Goal: Information Seeking & Learning: Learn about a topic

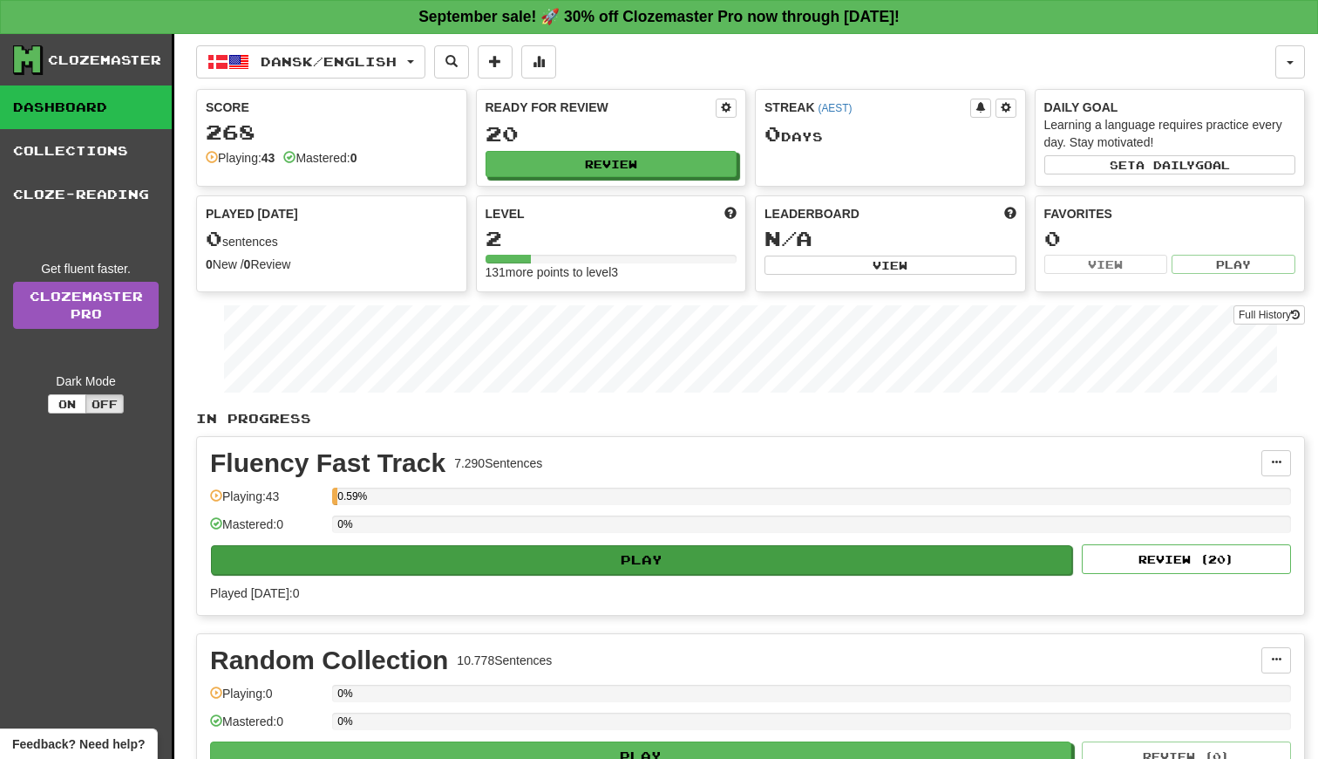
click at [625, 572] on button "Play" at bounding box center [641, 560] width 861 height 30
select select "**"
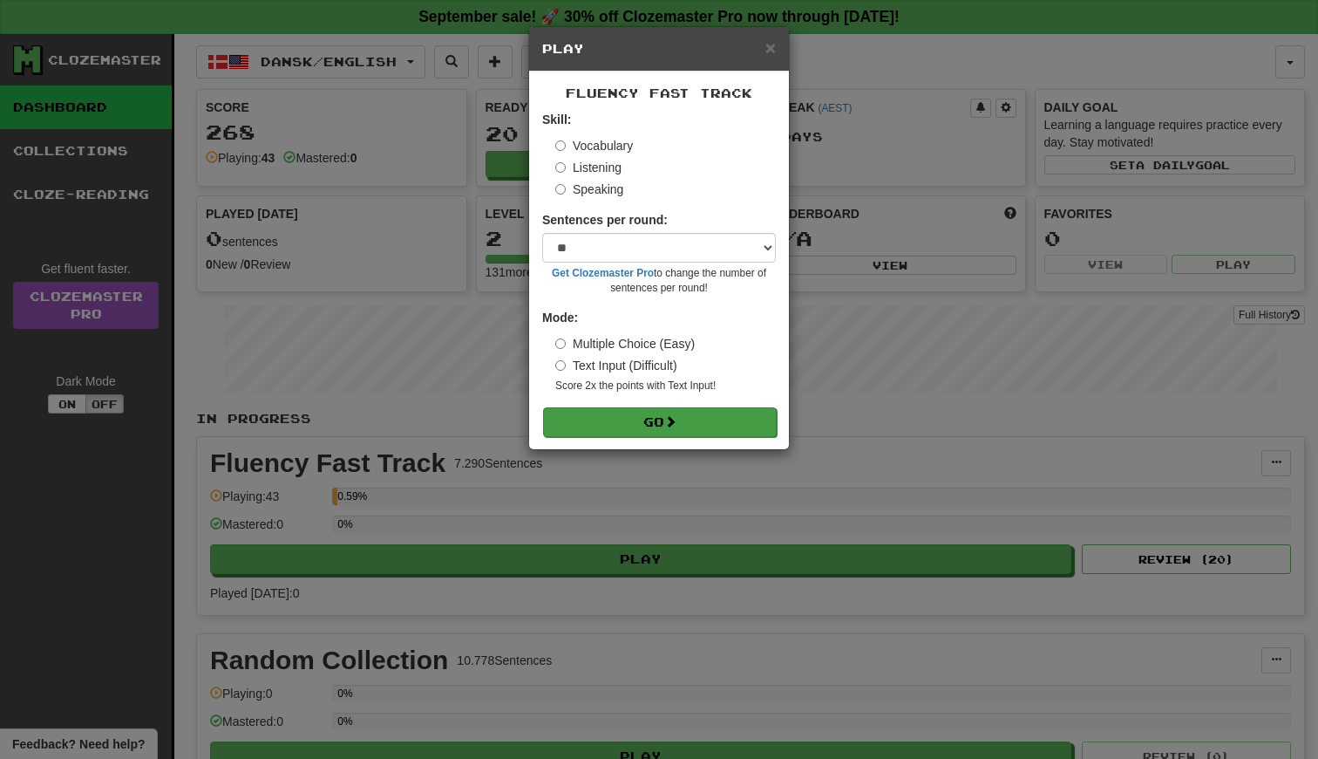
click at [644, 419] on button "Go" at bounding box center [660, 422] width 234 height 30
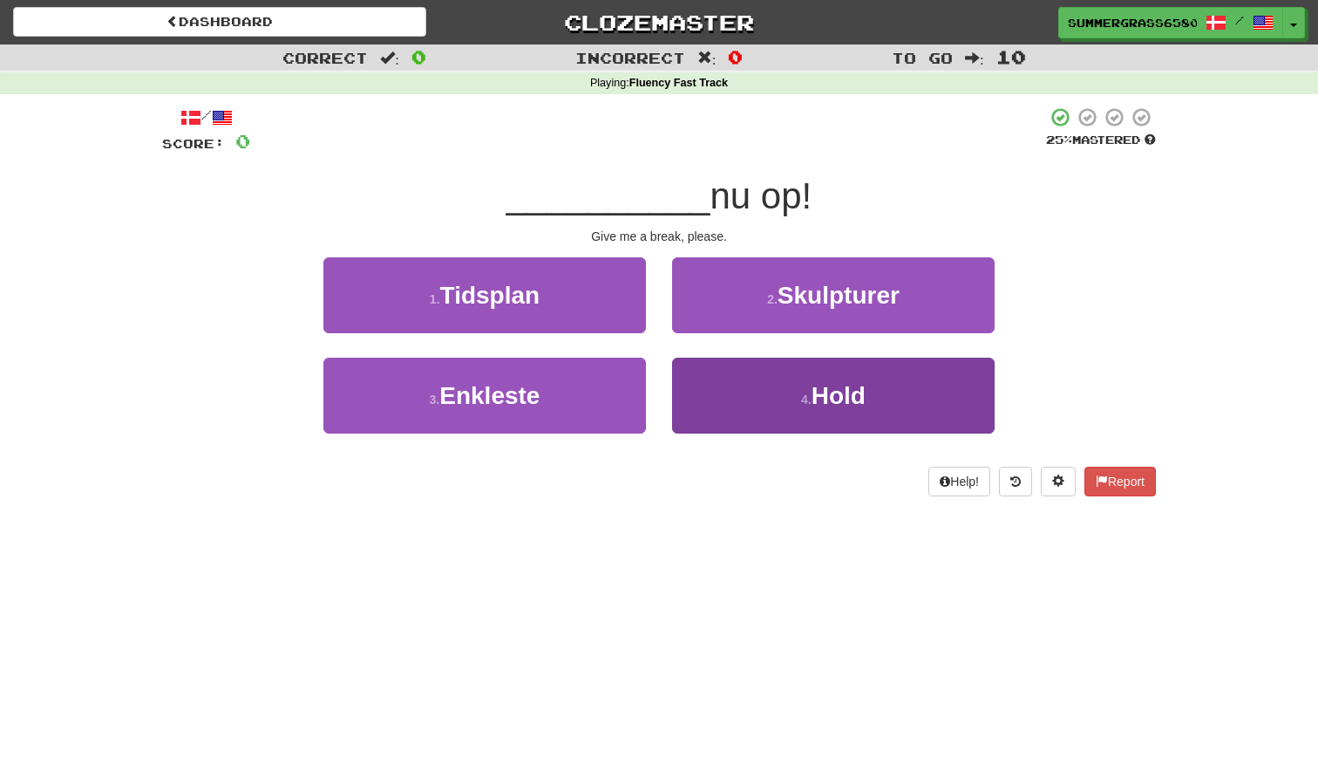
click at [823, 405] on span "Hold" at bounding box center [839, 395] width 54 height 27
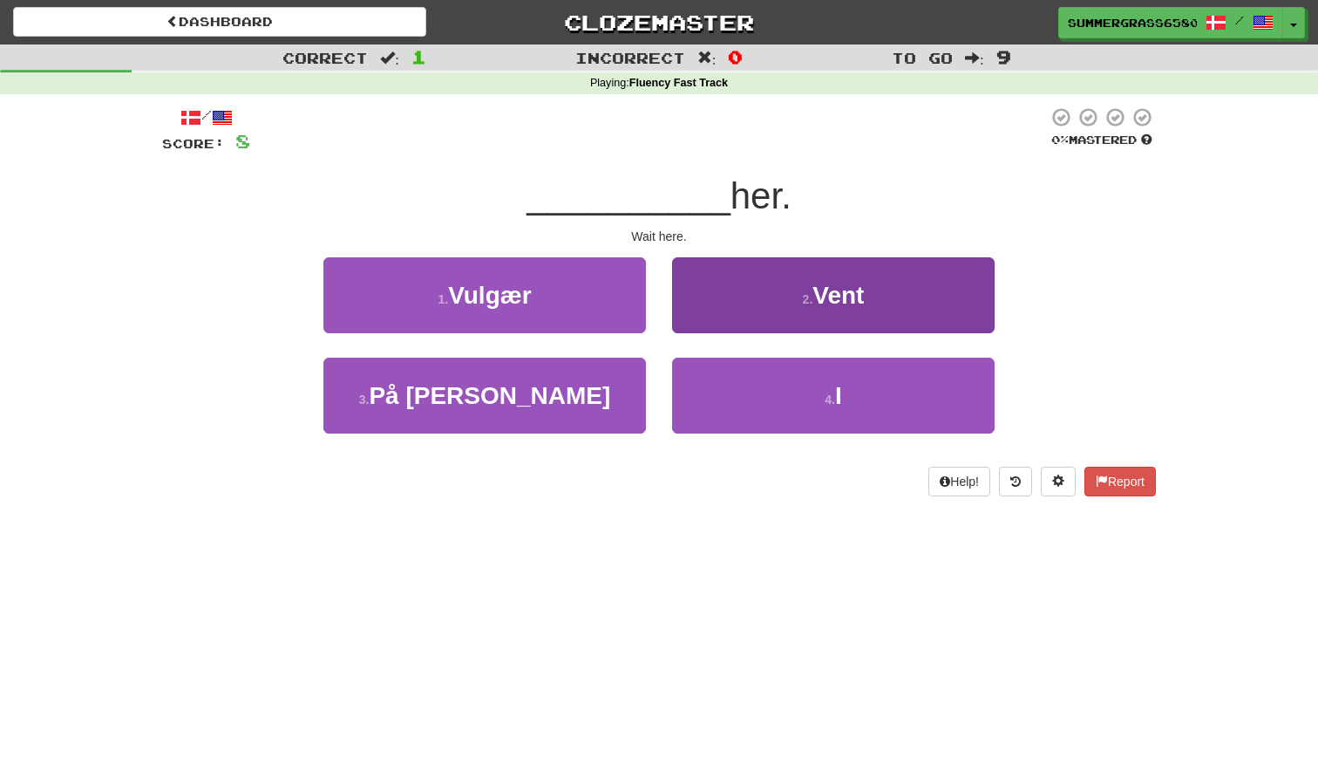
click at [741, 293] on button "2 . Vent" at bounding box center [833, 295] width 323 height 76
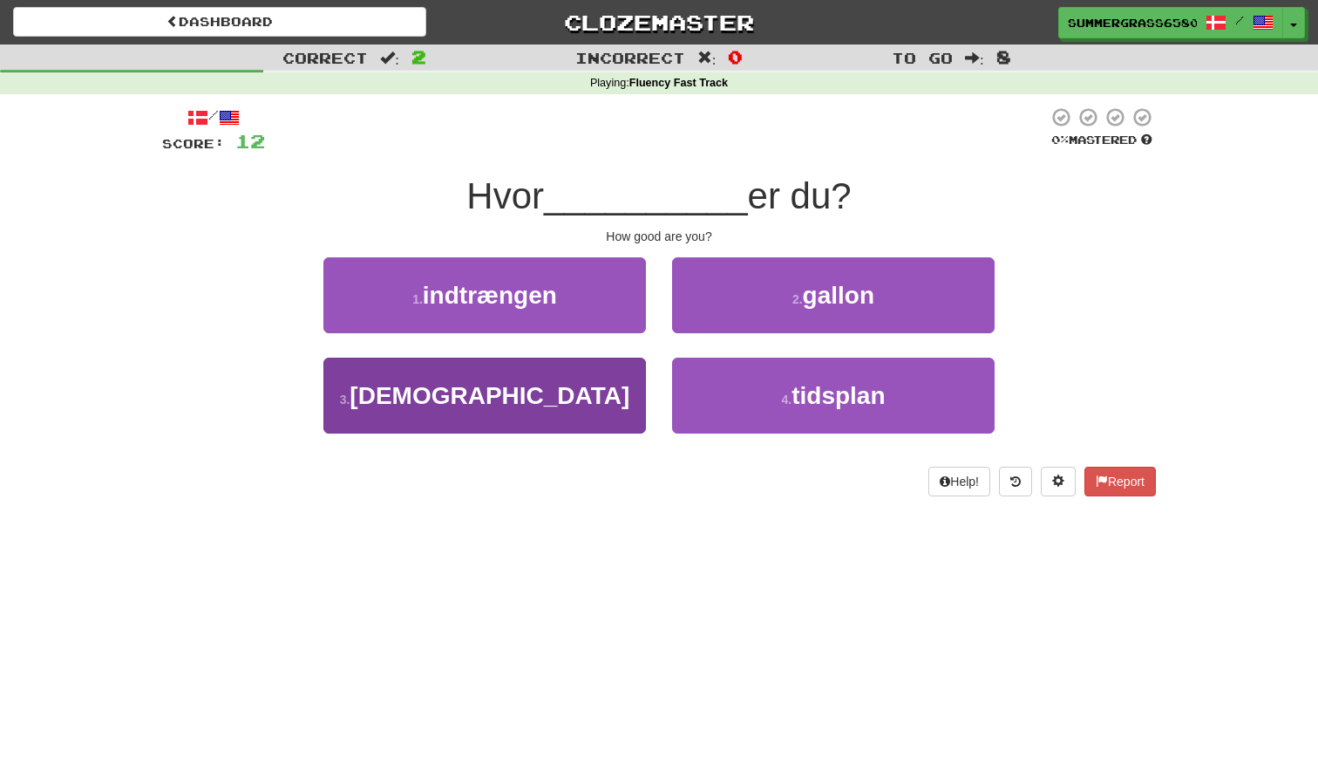
click at [519, 371] on button "3 . [DEMOGRAPHIC_DATA]" at bounding box center [484, 396] width 323 height 76
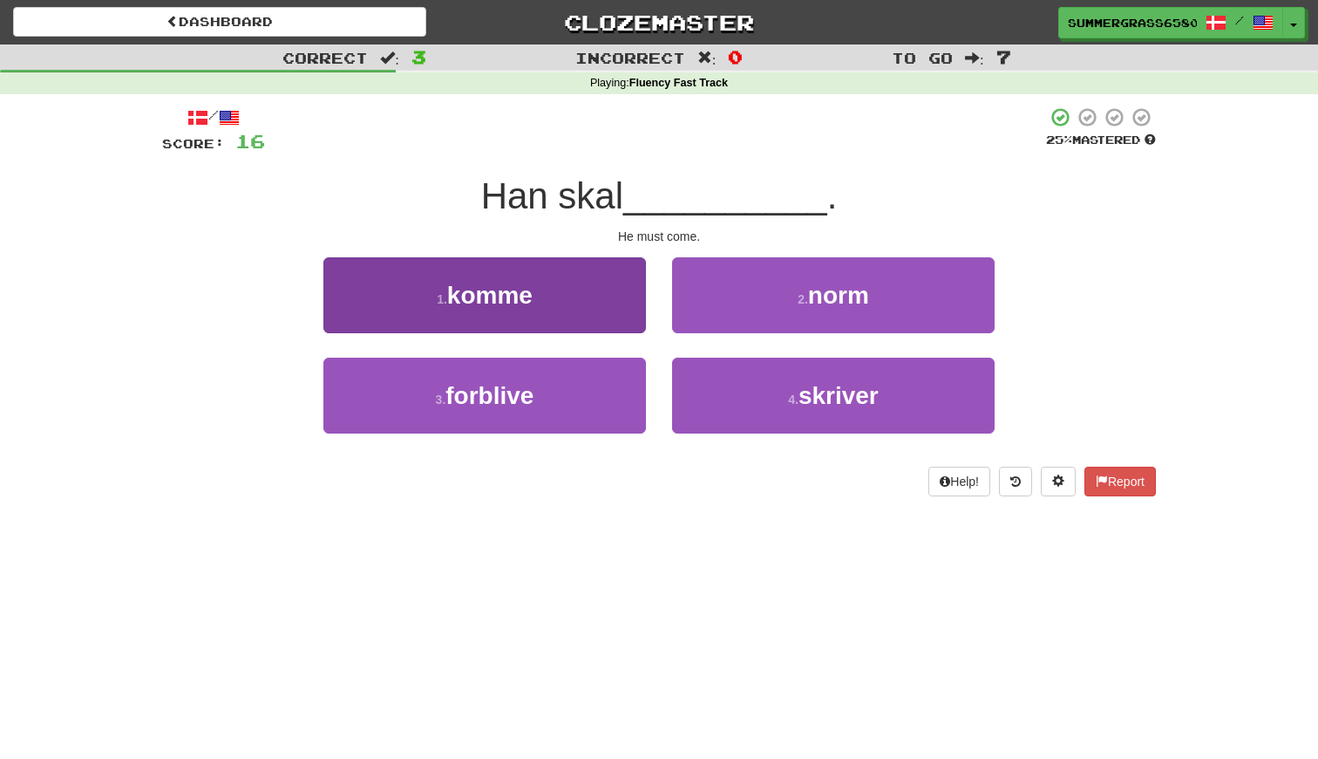
click at [562, 296] on button "1 . komme" at bounding box center [484, 295] width 323 height 76
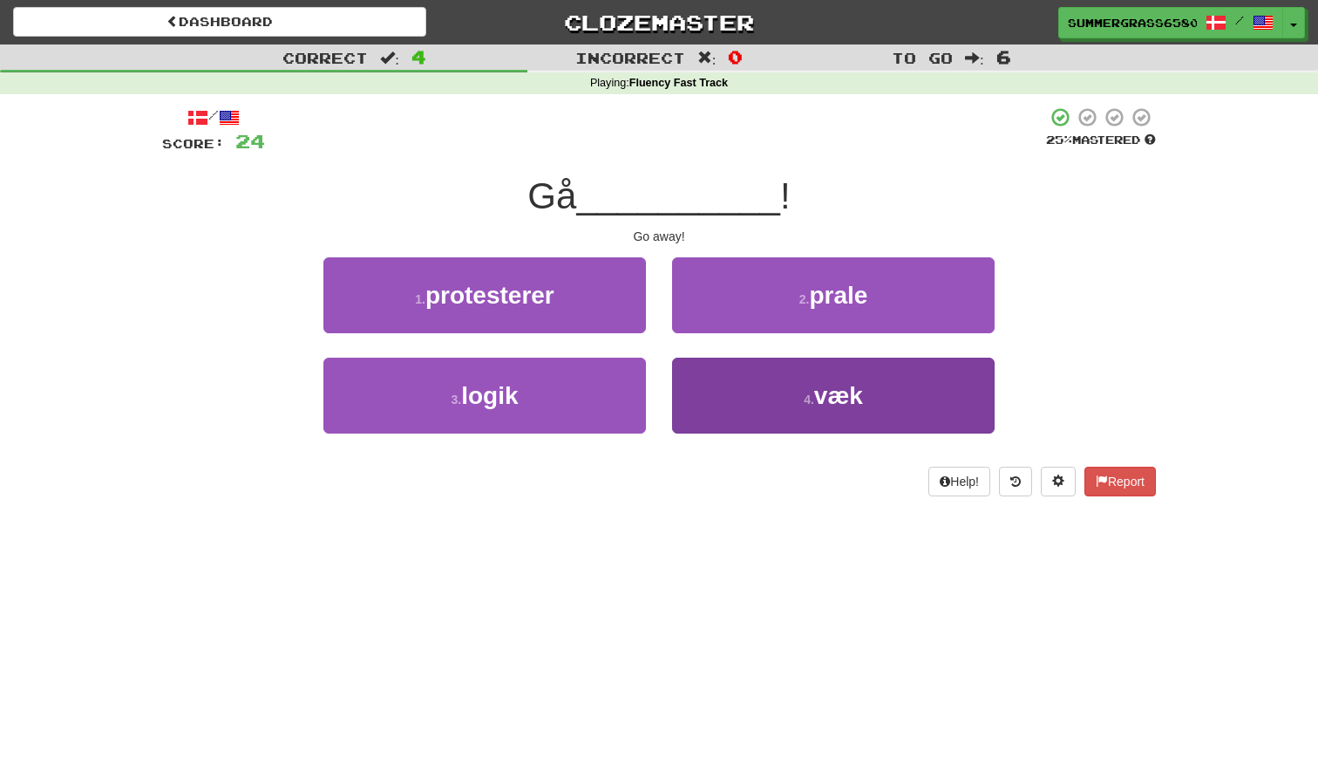
click at [775, 378] on button "4 . væk" at bounding box center [833, 396] width 323 height 76
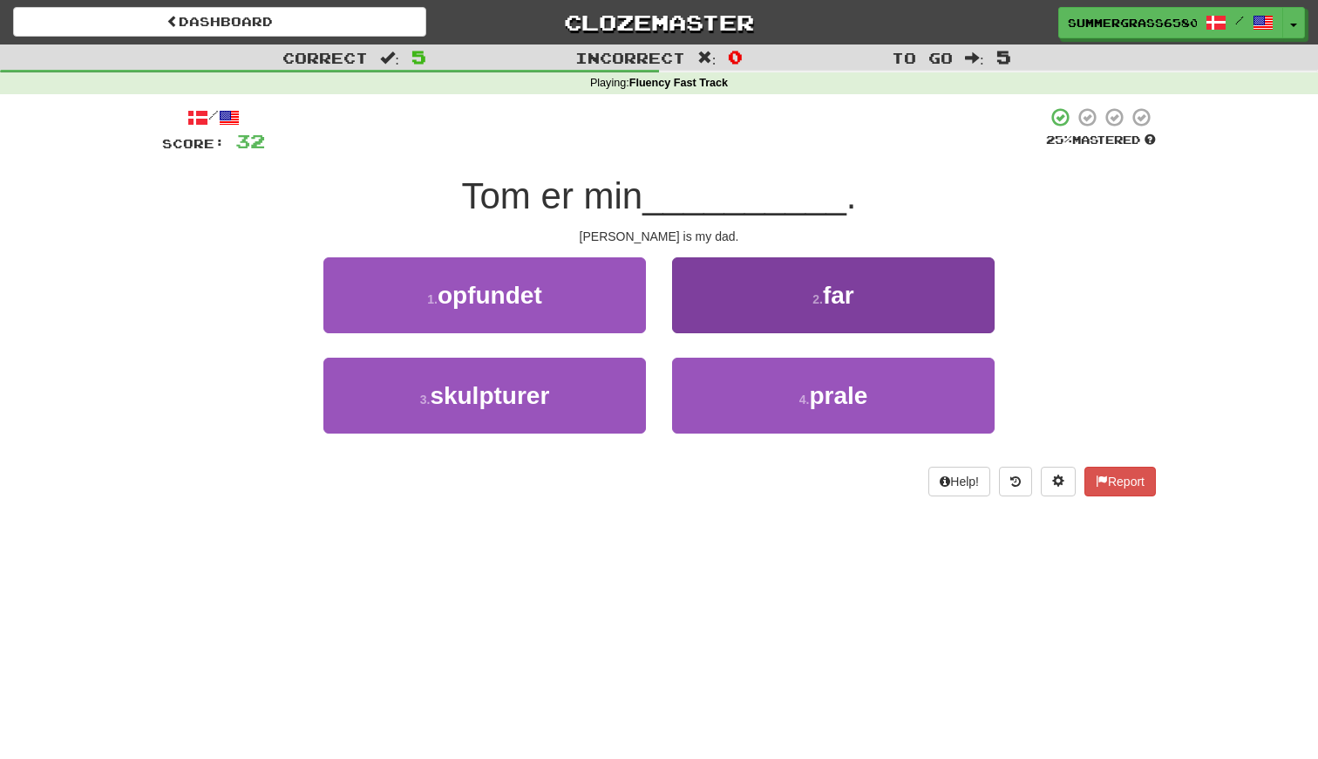
click at [744, 299] on button "2 . far" at bounding box center [833, 295] width 323 height 76
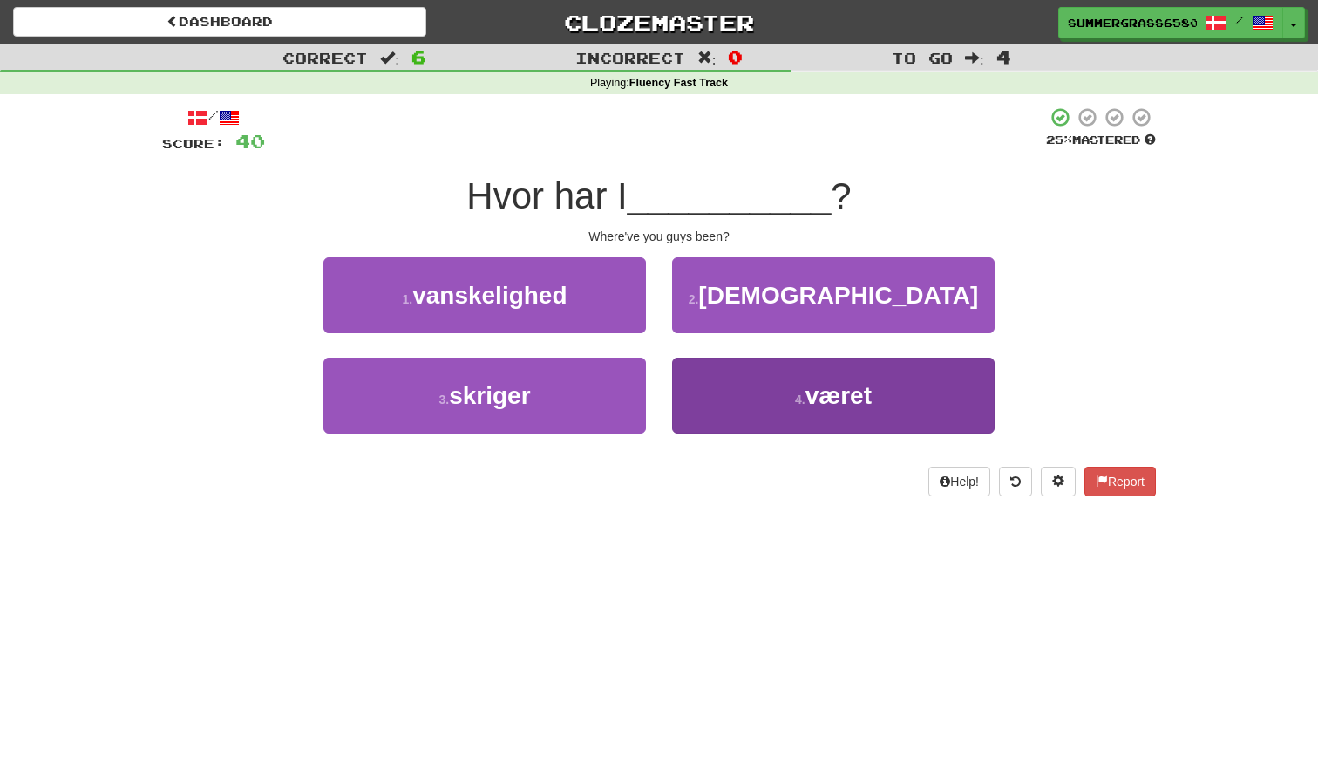
click at [759, 407] on button "4 . været" at bounding box center [833, 396] width 323 height 76
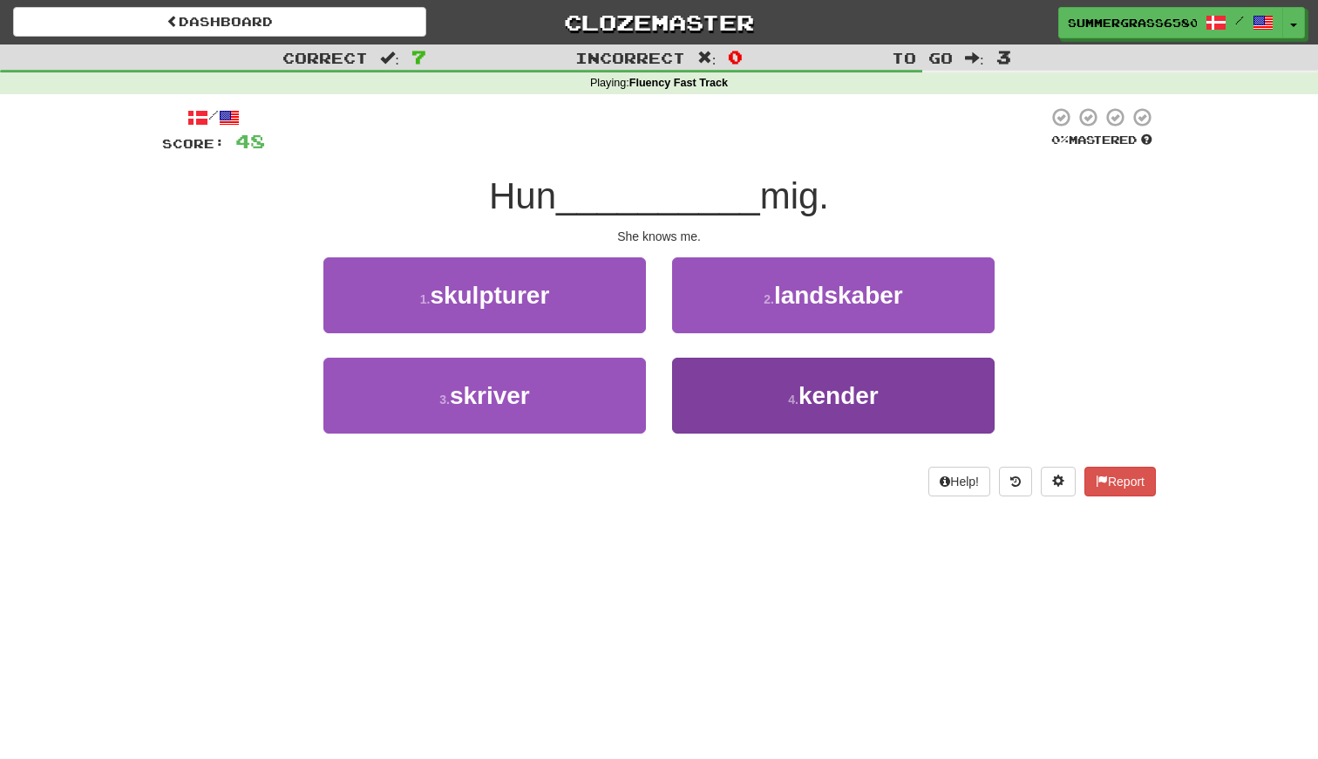
click at [748, 380] on button "4 . [PERSON_NAME]" at bounding box center [833, 396] width 323 height 76
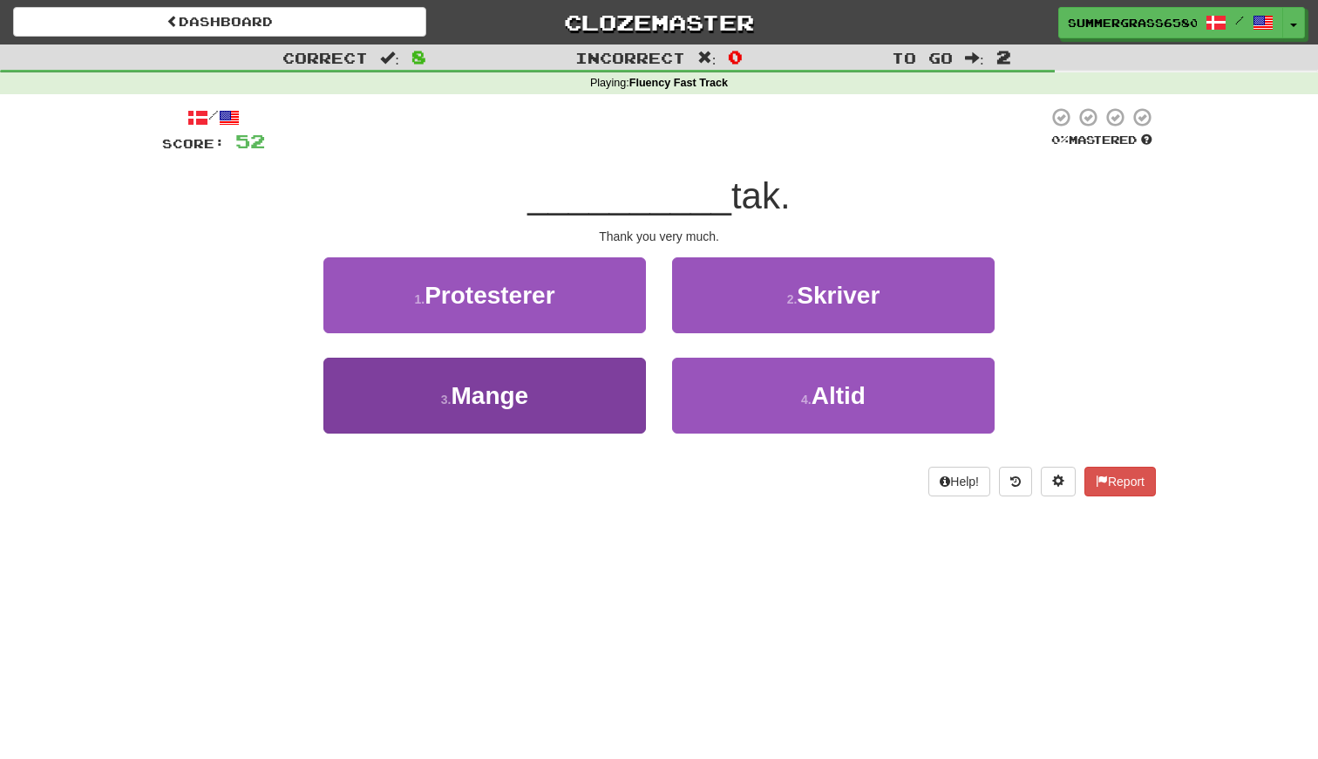
click at [569, 392] on button "3 . Mange" at bounding box center [484, 396] width 323 height 76
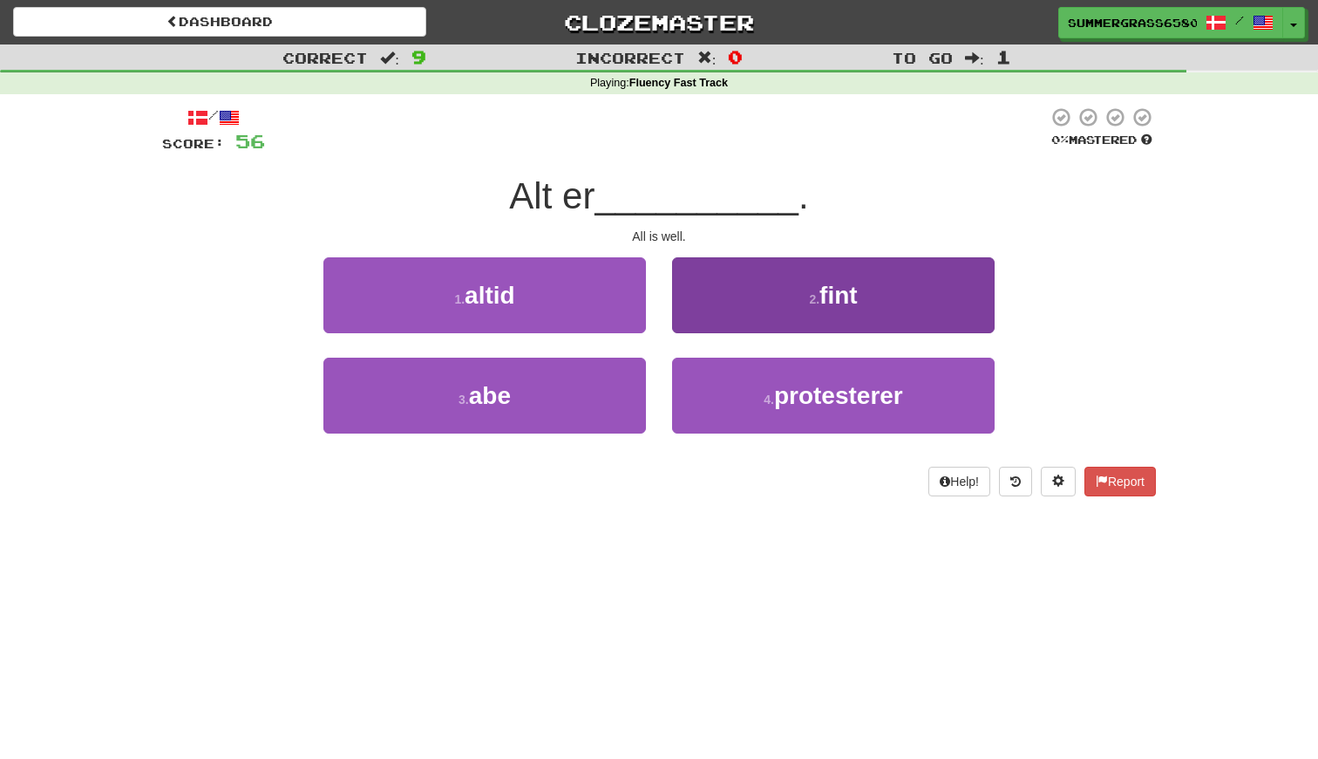
click at [746, 290] on button "2 . fint" at bounding box center [833, 295] width 323 height 76
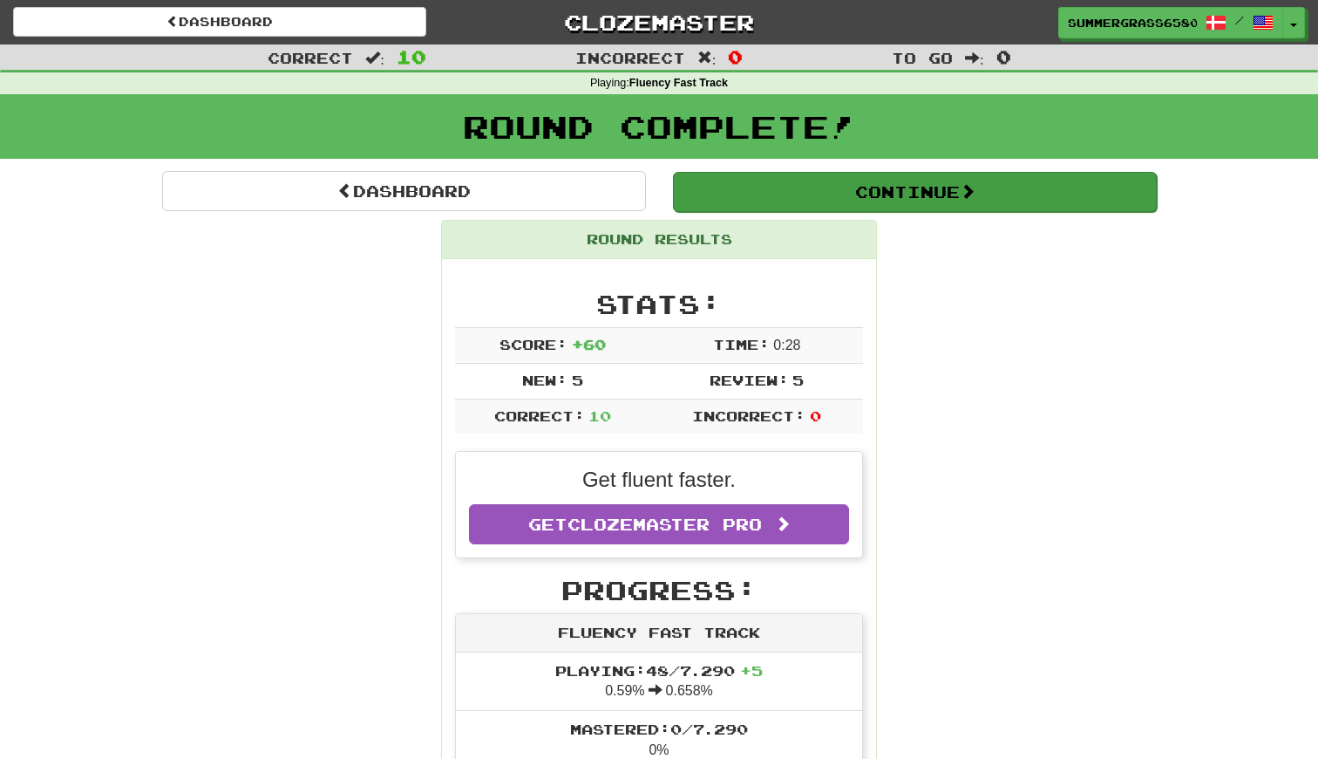
click at [861, 174] on button "Continue" at bounding box center [915, 192] width 484 height 40
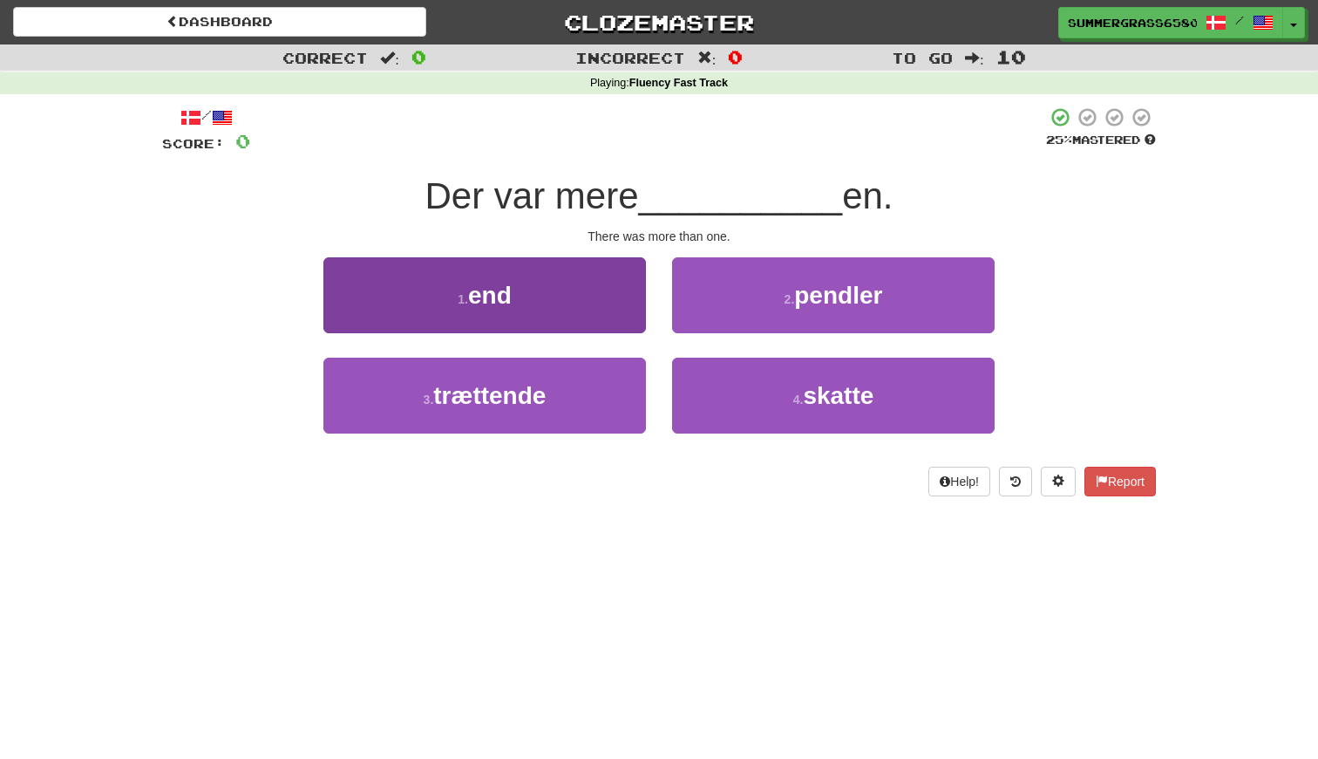
click at [541, 299] on button "1 . end" at bounding box center [484, 295] width 323 height 76
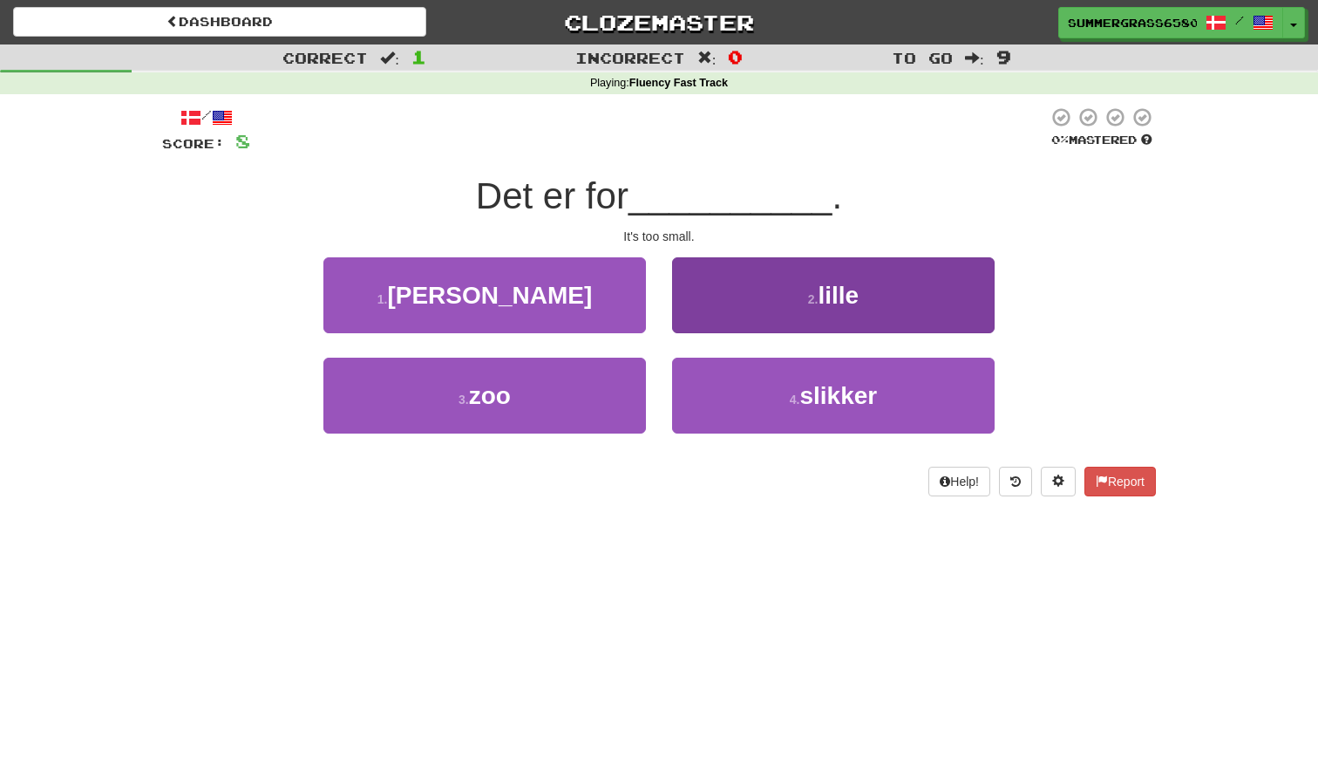
click at [739, 299] on button "2 . [GEOGRAPHIC_DATA]" at bounding box center [833, 295] width 323 height 76
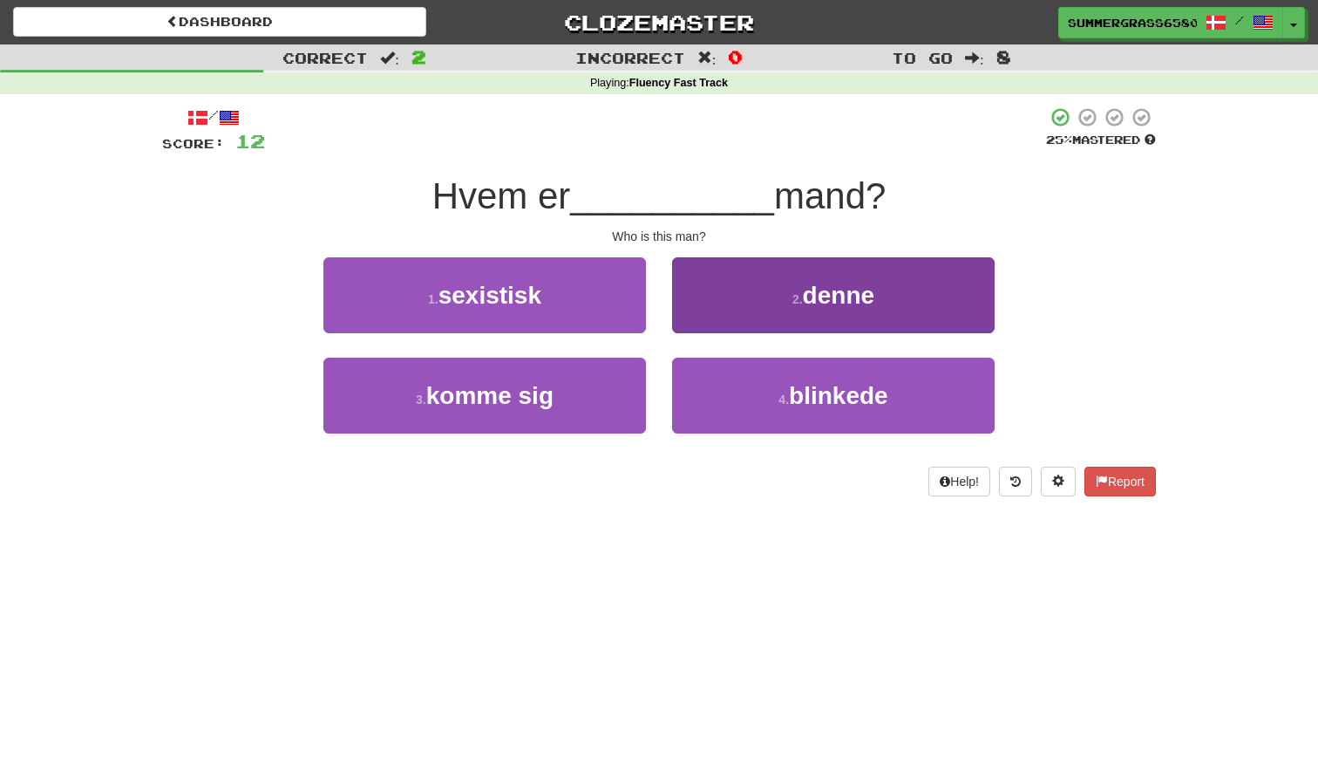
click at [766, 295] on button "2 . denne" at bounding box center [833, 295] width 323 height 76
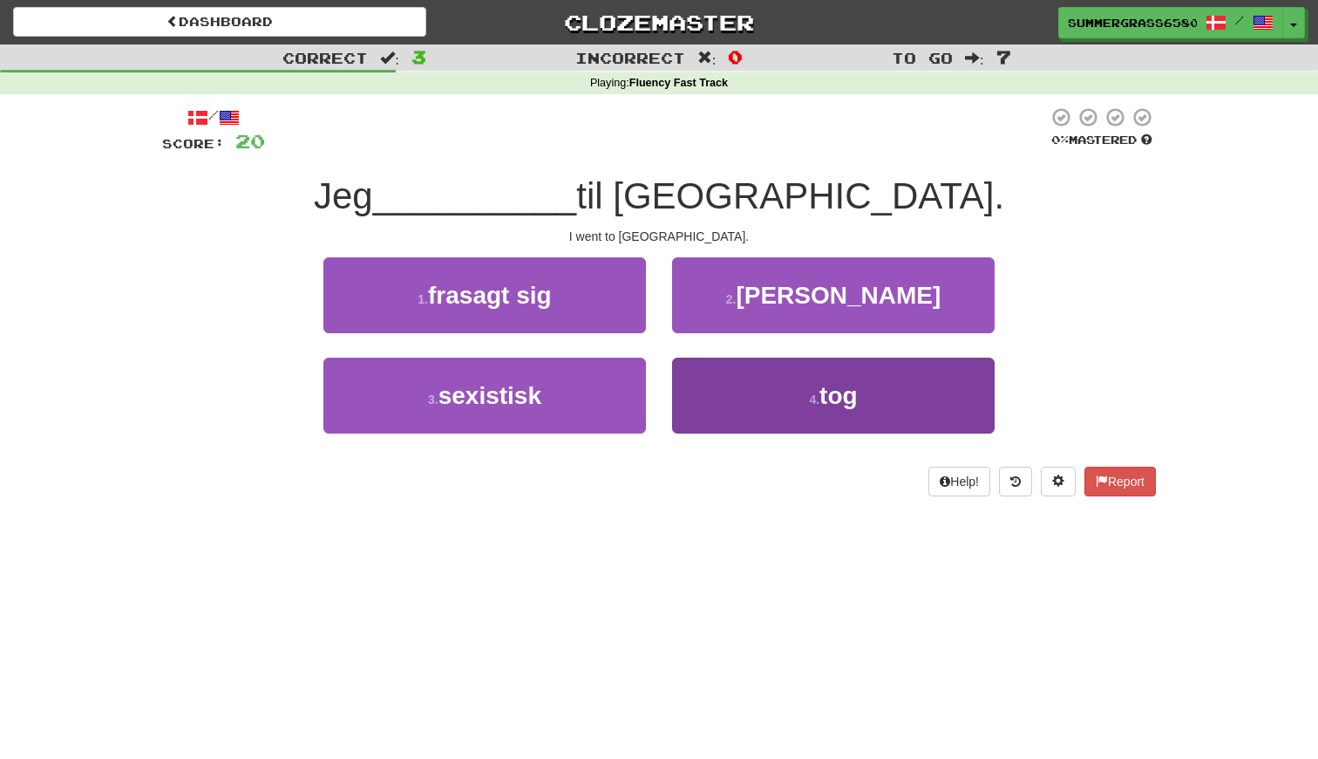
click at [764, 399] on button "4 . tog" at bounding box center [833, 396] width 323 height 76
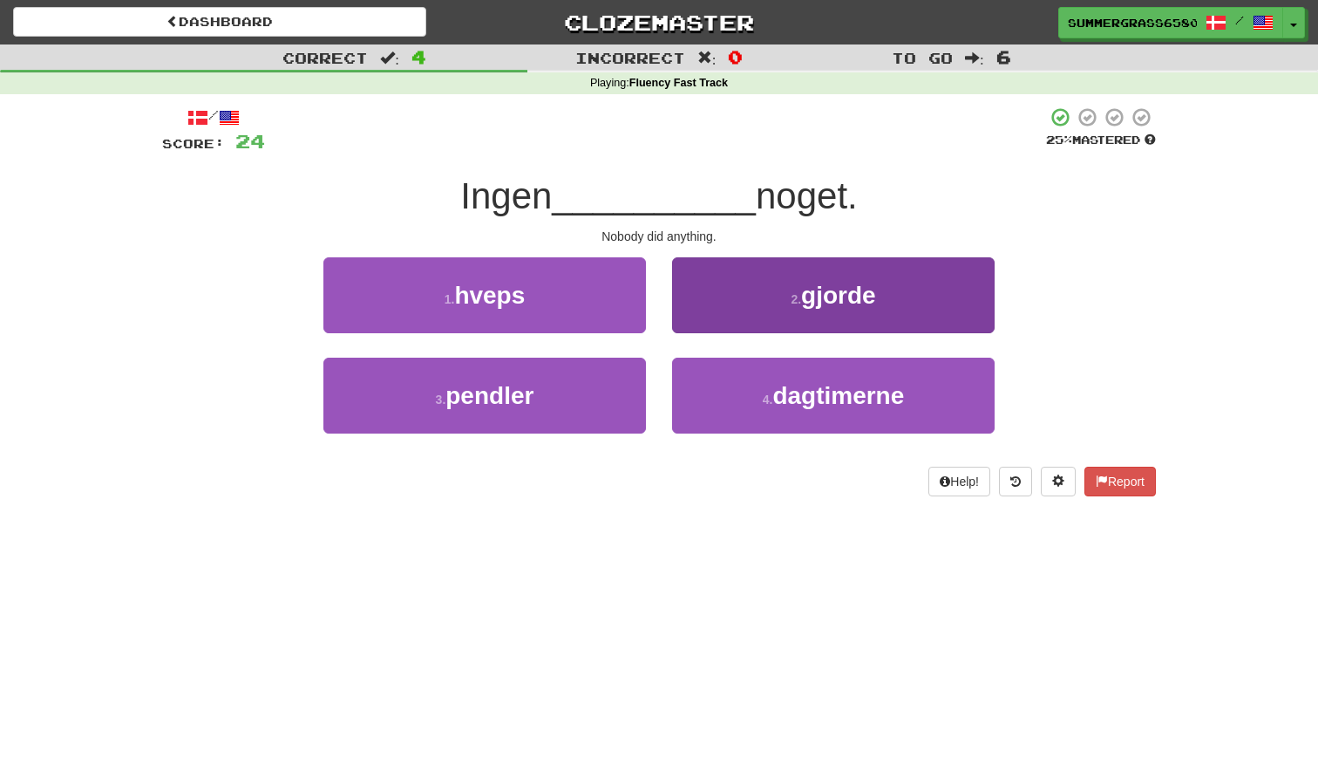
click at [732, 308] on button "2 . gjorde" at bounding box center [833, 295] width 323 height 76
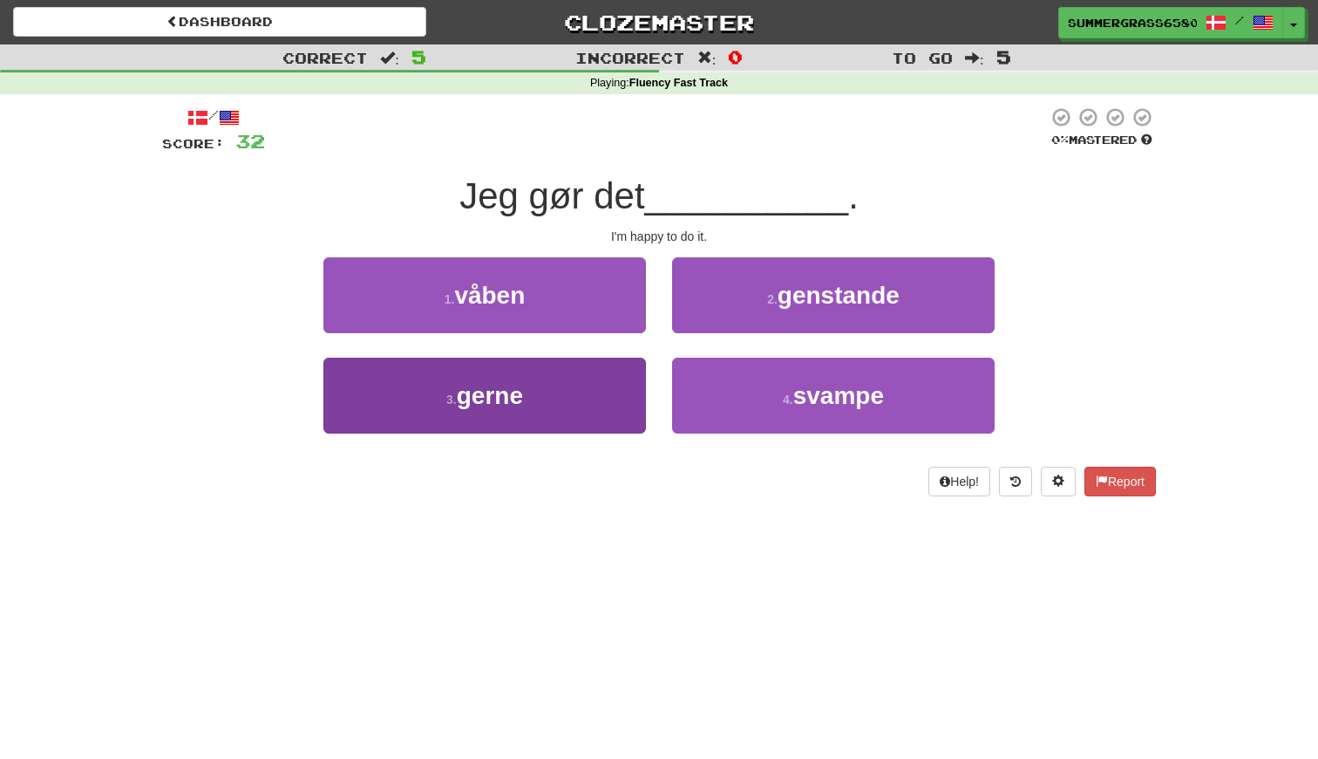
click at [608, 391] on button "3 . gerne" at bounding box center [484, 396] width 323 height 76
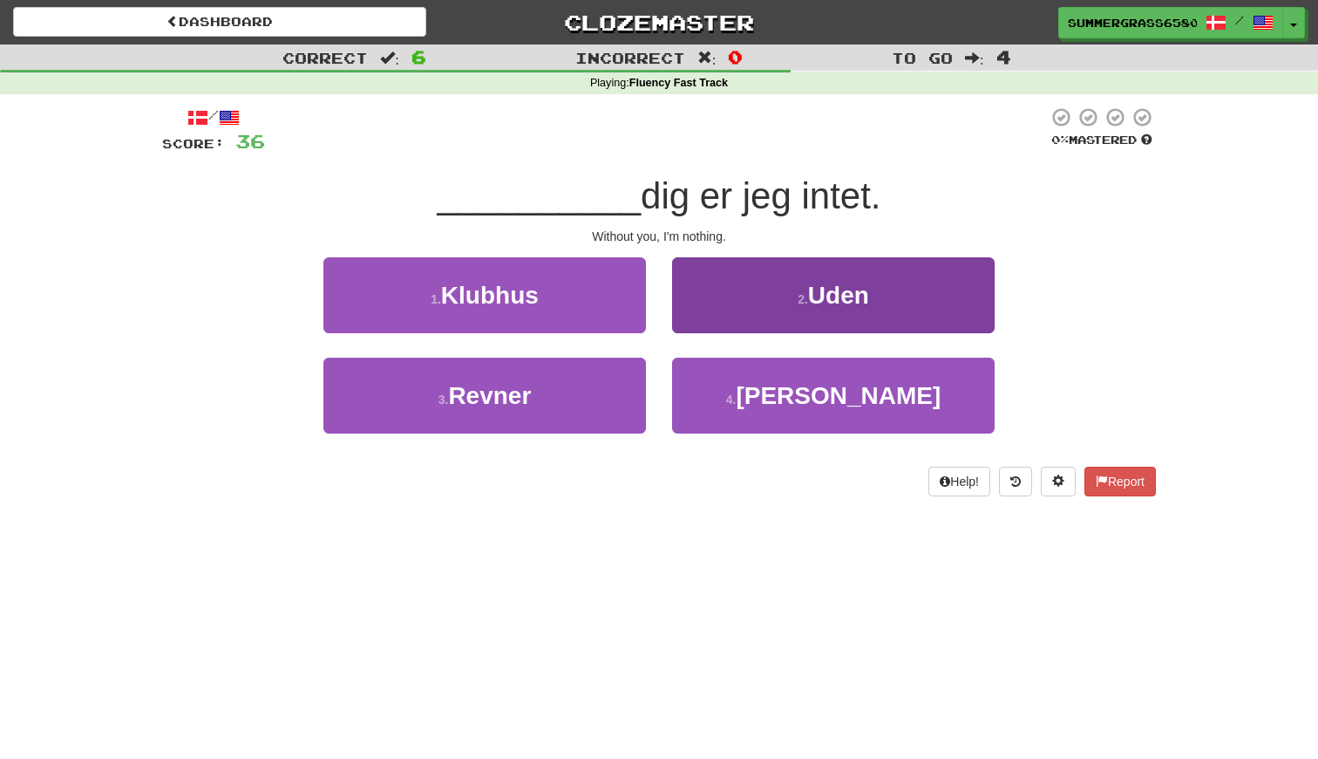
click at [799, 304] on button "2 . [GEOGRAPHIC_DATA]" at bounding box center [833, 295] width 323 height 76
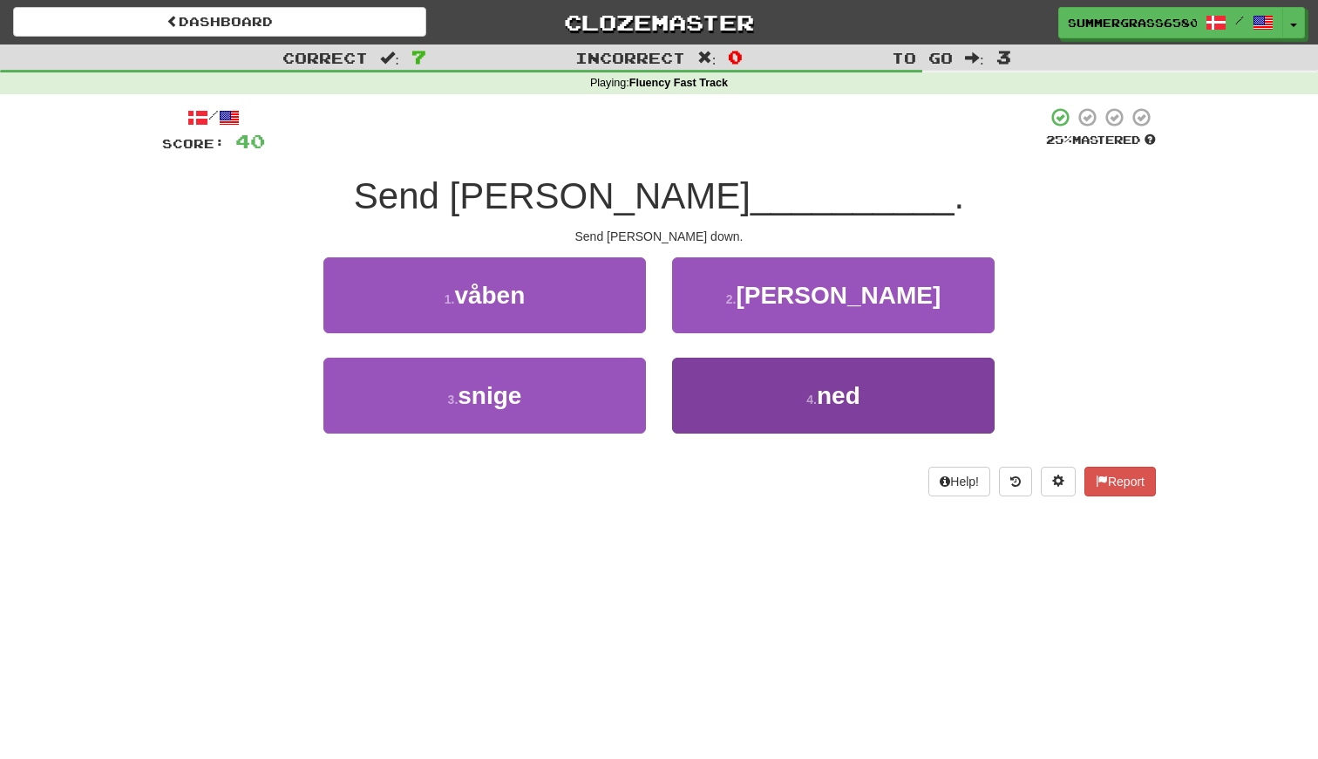
click at [779, 372] on button "4 . [PERSON_NAME]" at bounding box center [833, 396] width 323 height 76
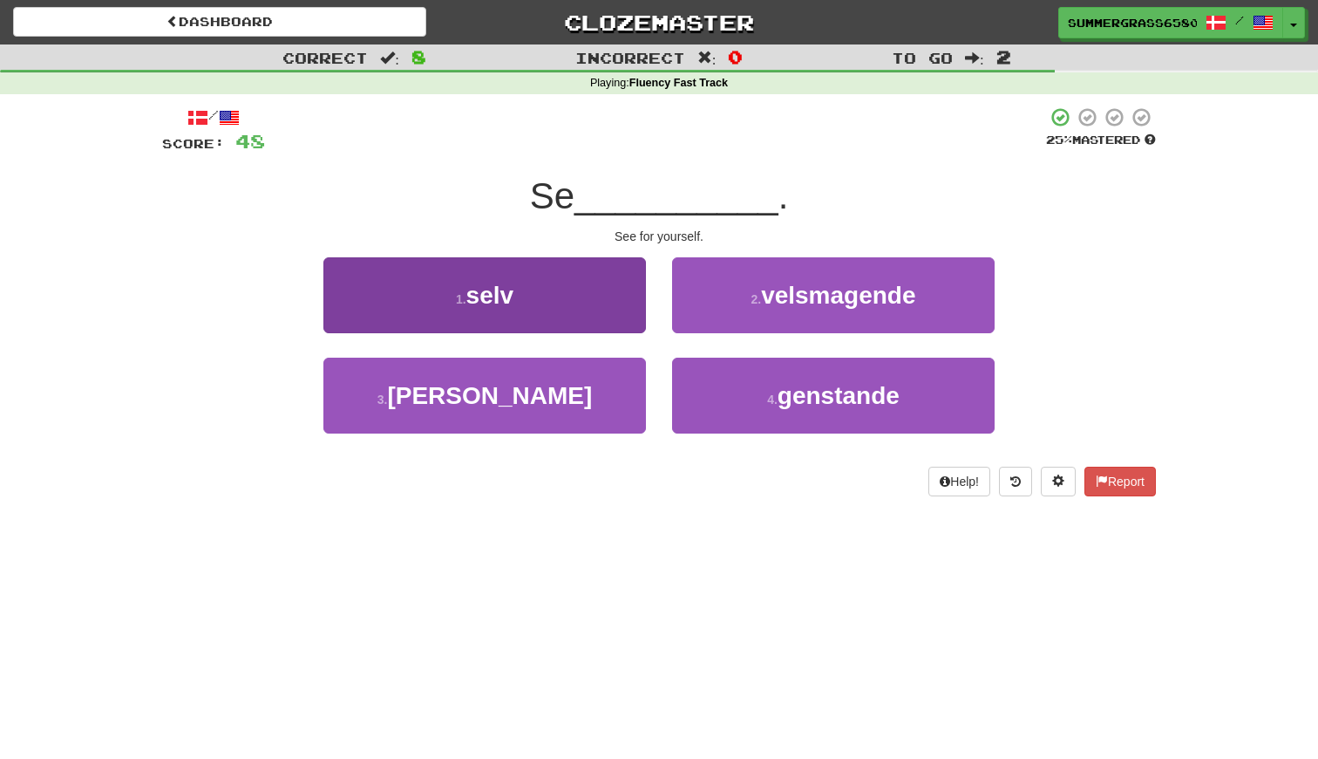
click at [557, 294] on button "1 . selv" at bounding box center [484, 295] width 323 height 76
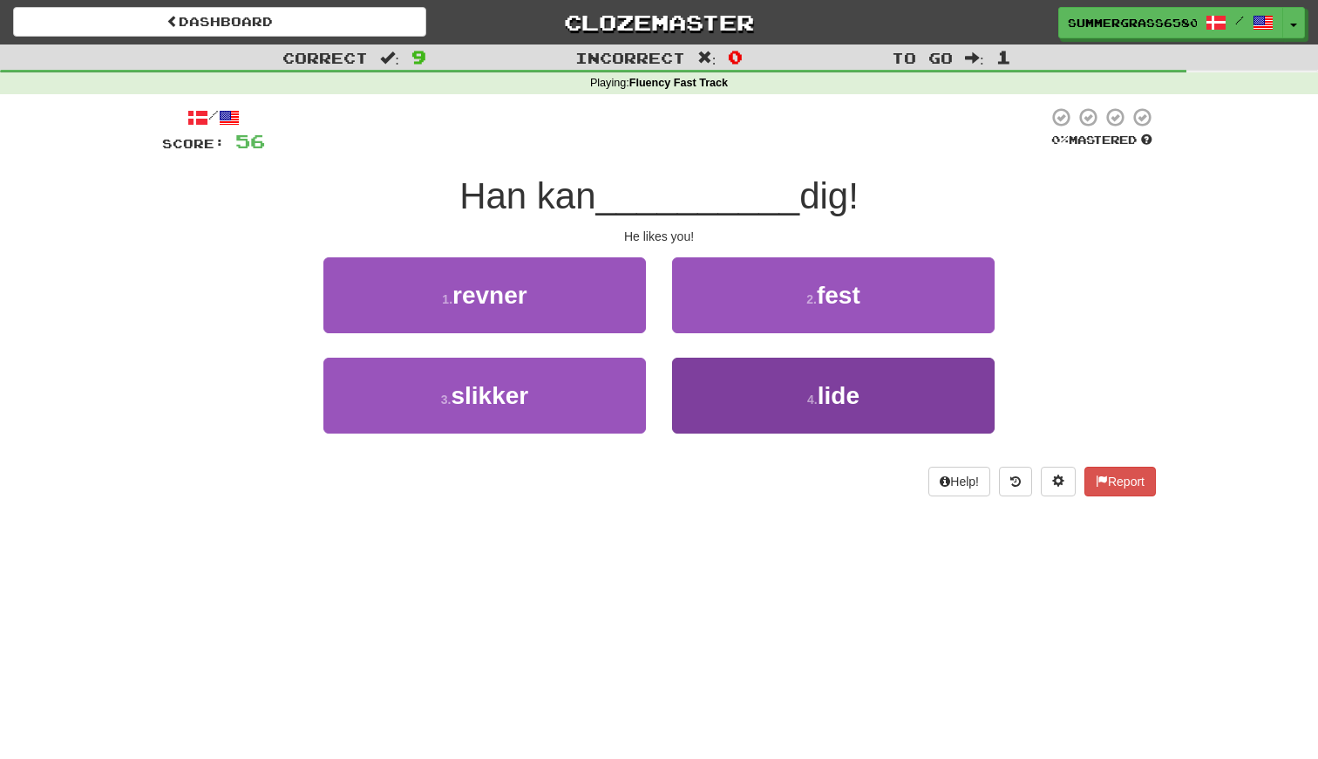
click at [745, 406] on button "4 . [GEOGRAPHIC_DATA]" at bounding box center [833, 396] width 323 height 76
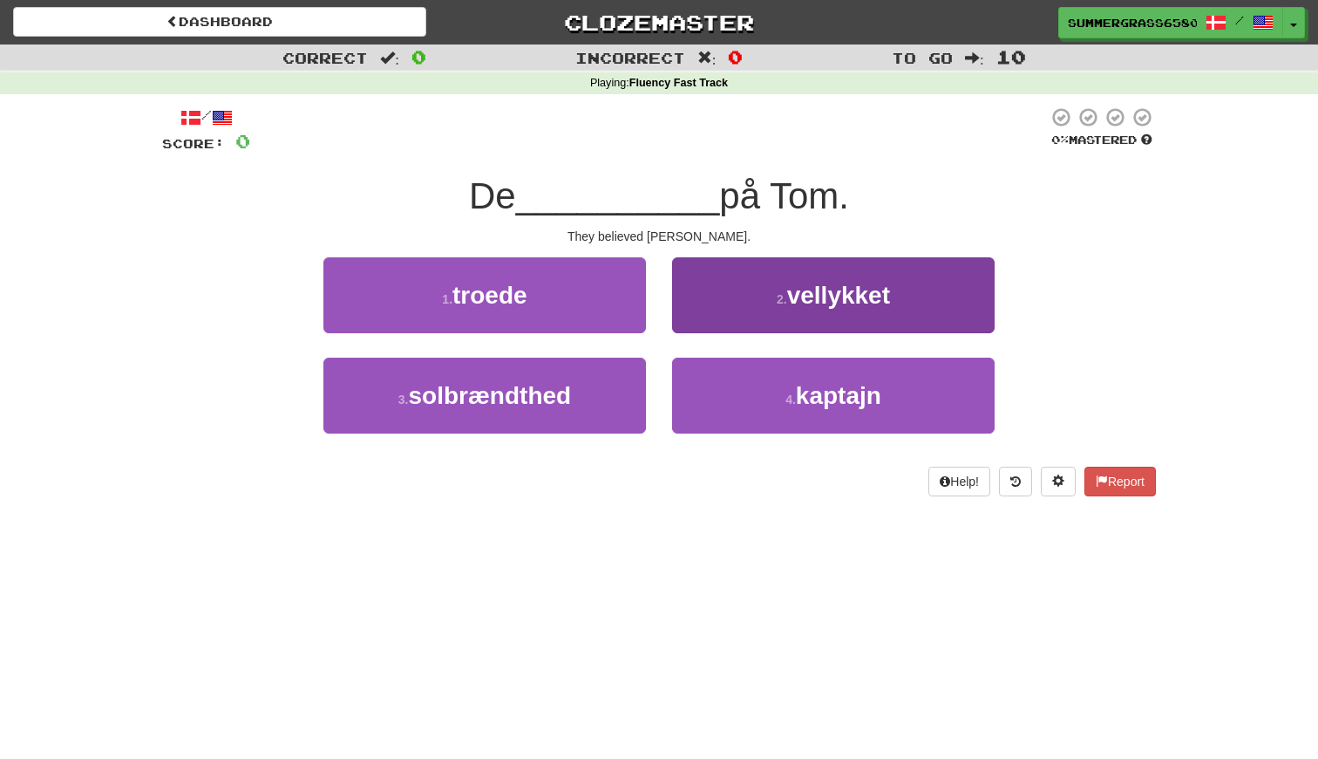
click at [721, 310] on button "2 . vellykket" at bounding box center [833, 295] width 323 height 76
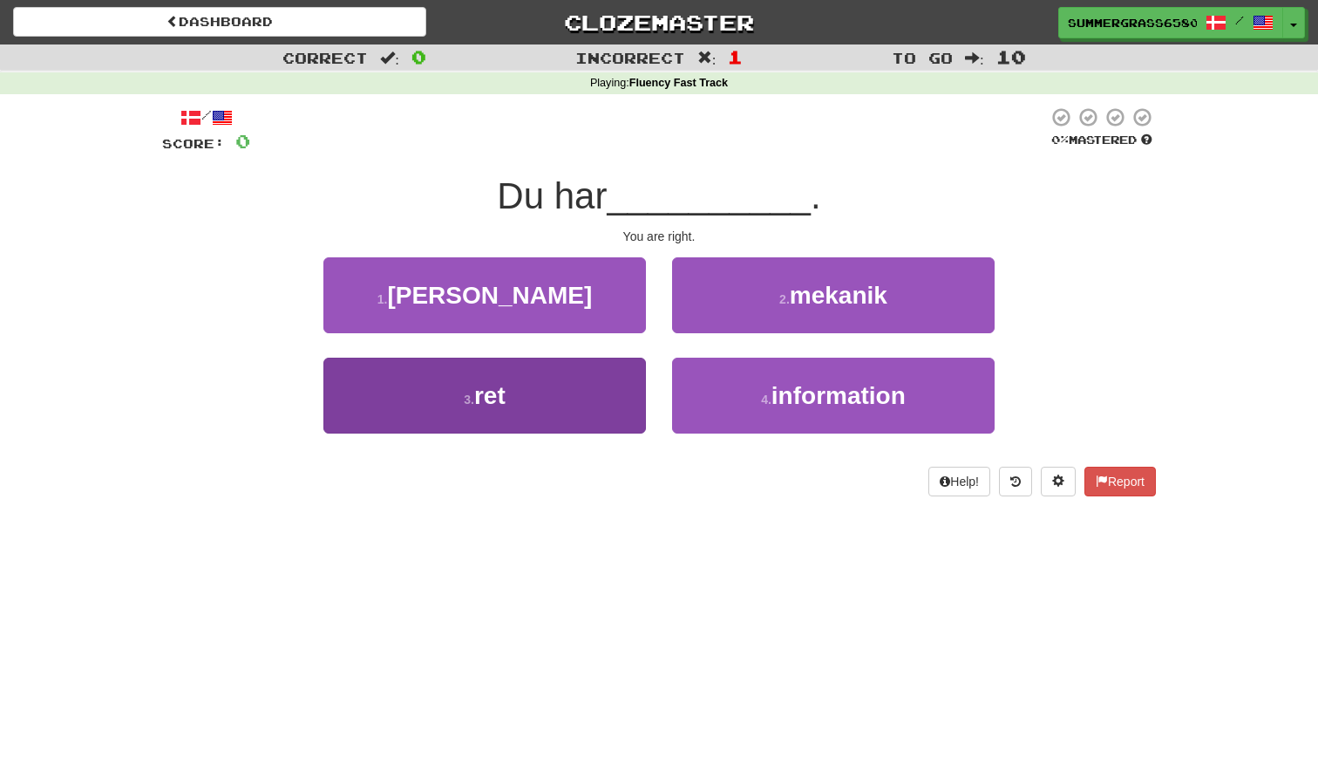
click at [530, 412] on button "3 . ret" at bounding box center [484, 396] width 323 height 76
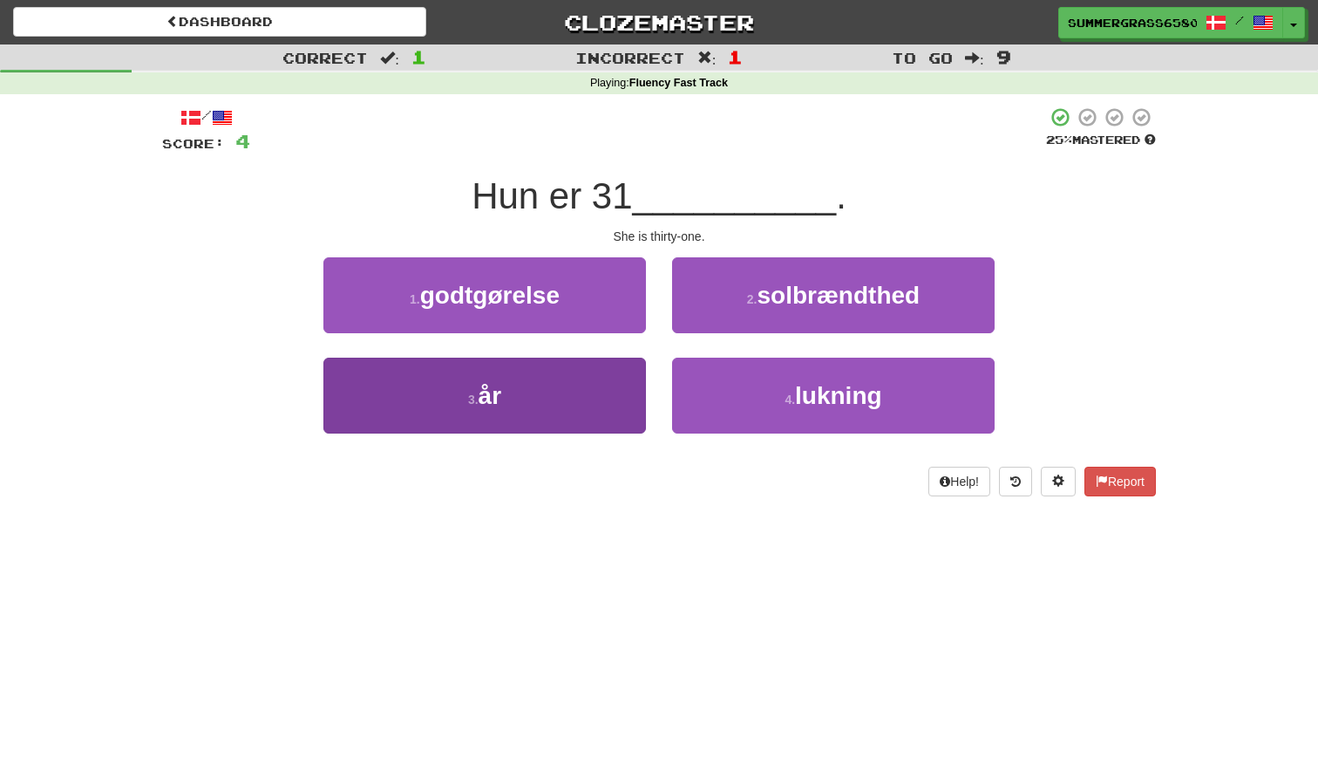
click at [581, 406] on button "3 . år" at bounding box center [484, 396] width 323 height 76
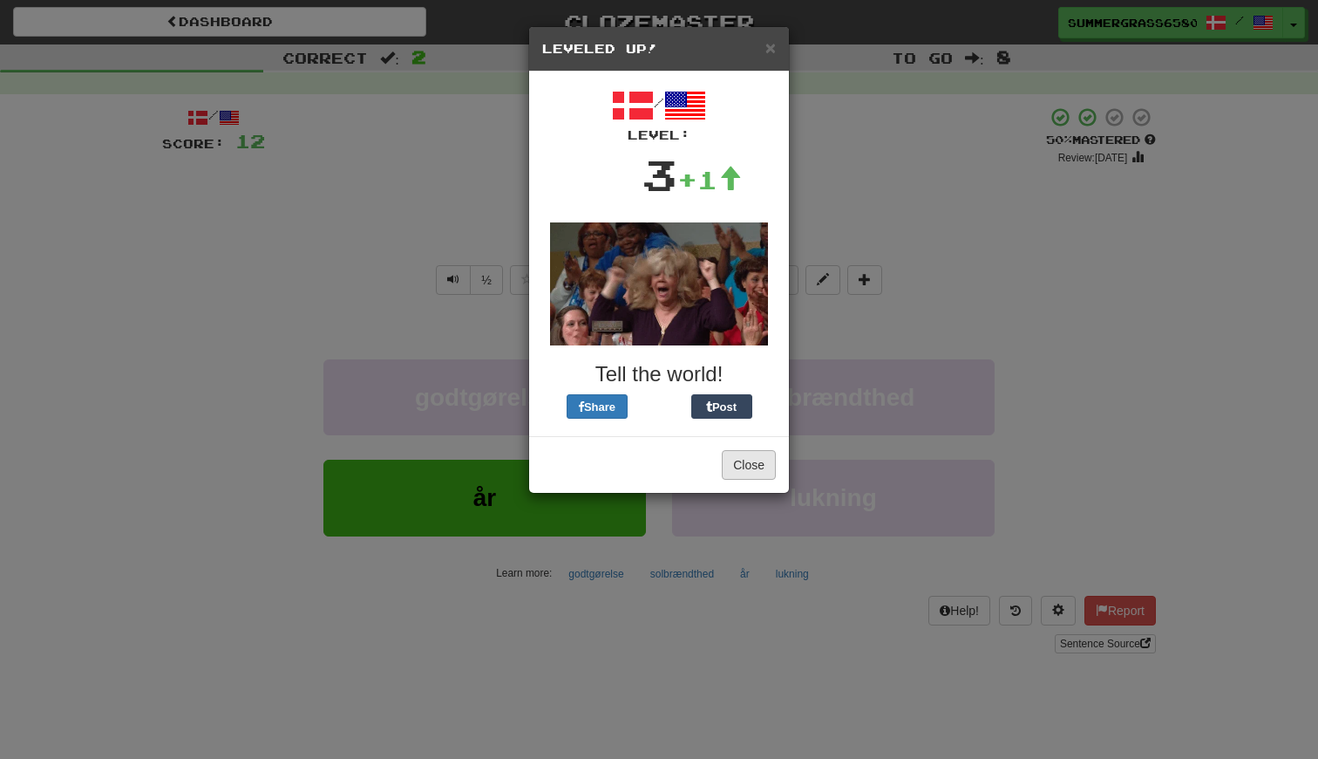
click at [746, 469] on button "Close" at bounding box center [749, 465] width 54 height 30
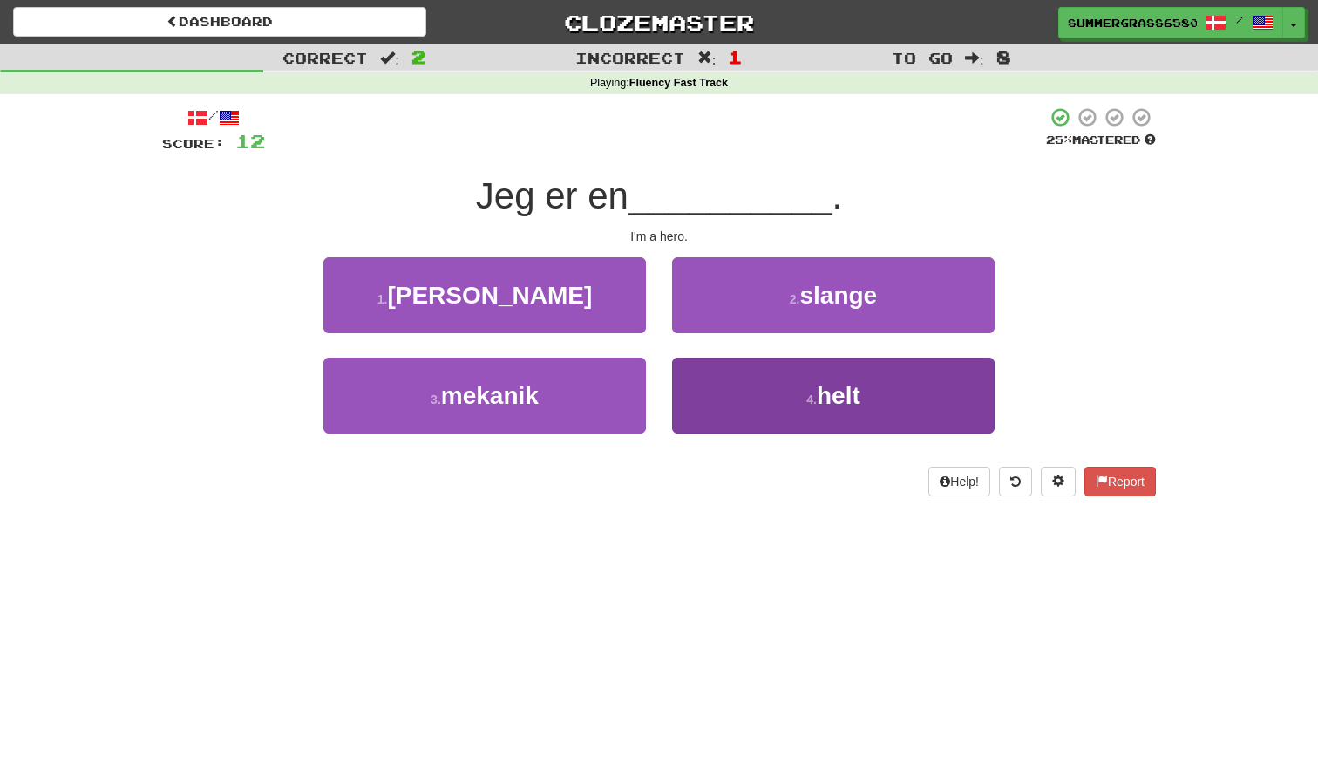
click at [766, 398] on button "4 . helt" at bounding box center [833, 396] width 323 height 76
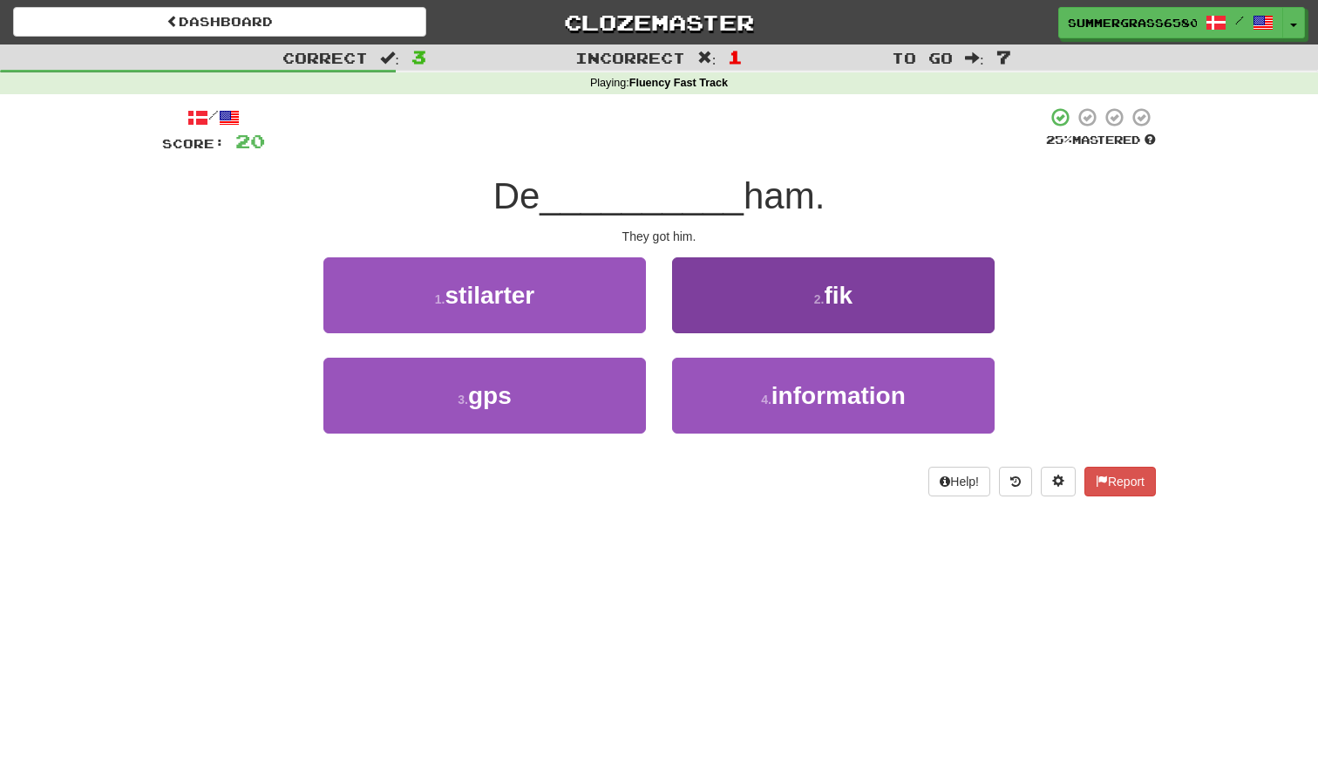
click at [768, 327] on button "2 . fik" at bounding box center [833, 295] width 323 height 76
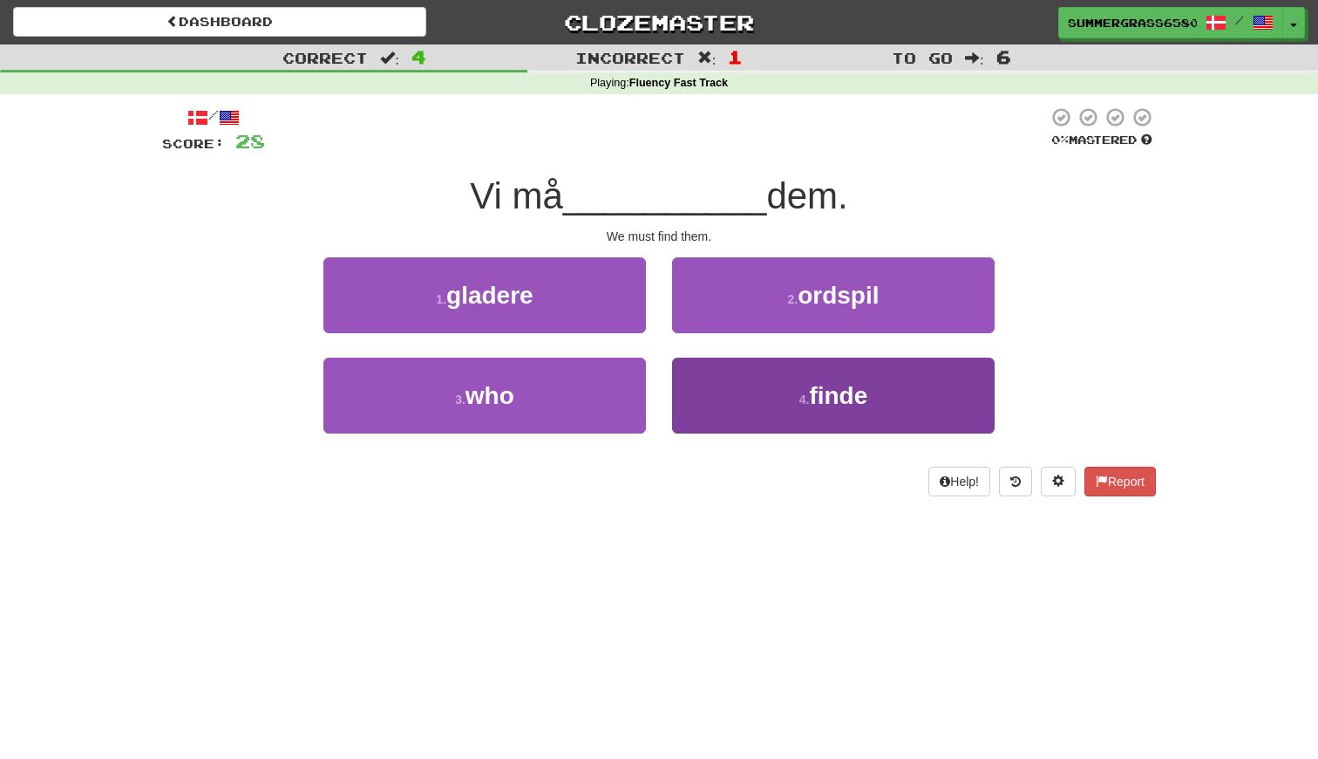
click at [766, 376] on button "4 . finde" at bounding box center [833, 396] width 323 height 76
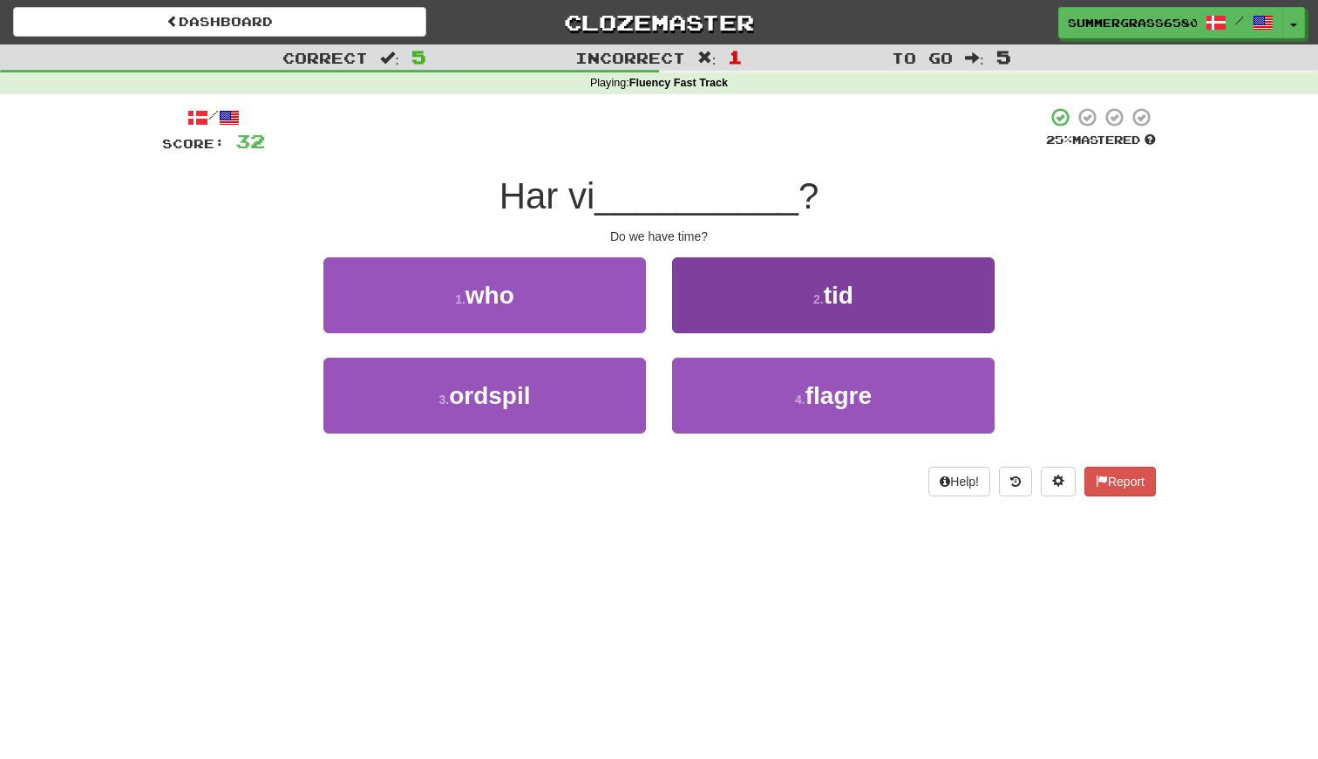
click at [760, 308] on button "2 . tid" at bounding box center [833, 295] width 323 height 76
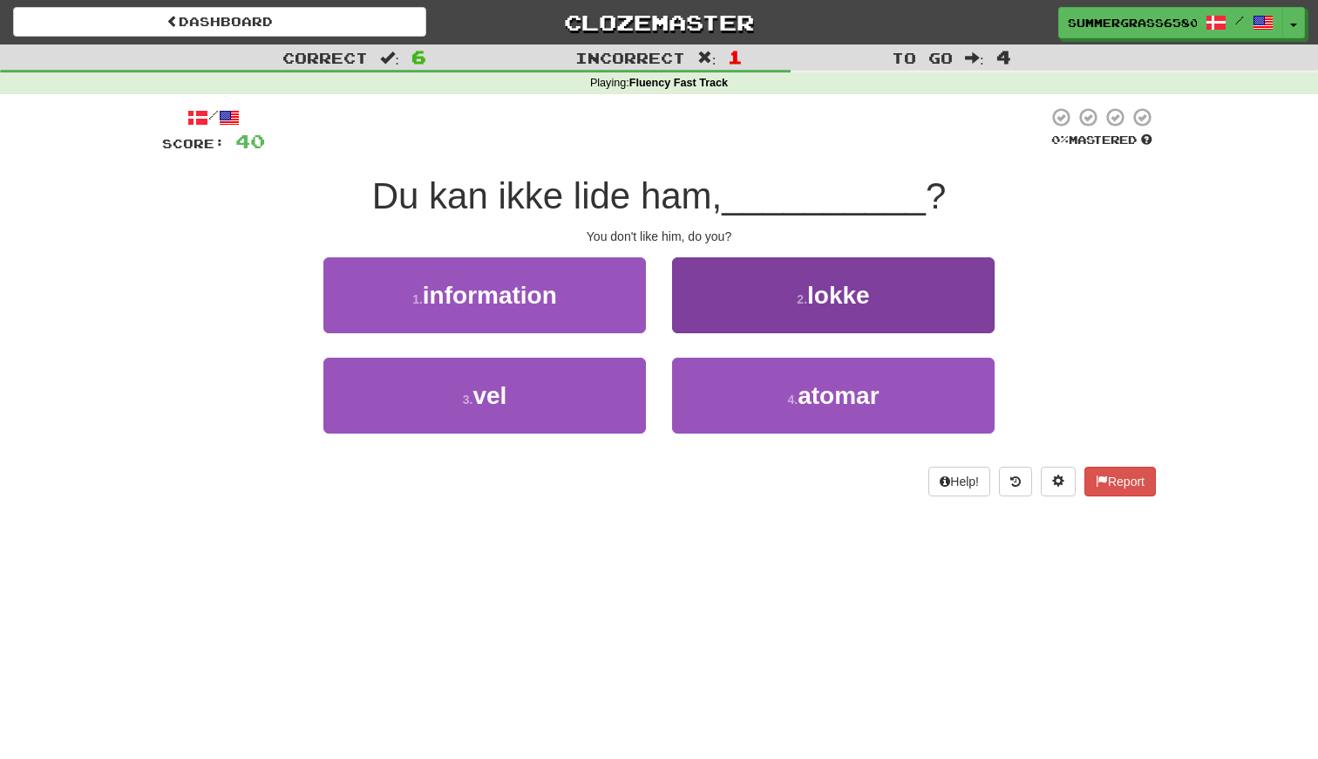
click at [740, 300] on button "2 . [GEOGRAPHIC_DATA]" at bounding box center [833, 295] width 323 height 76
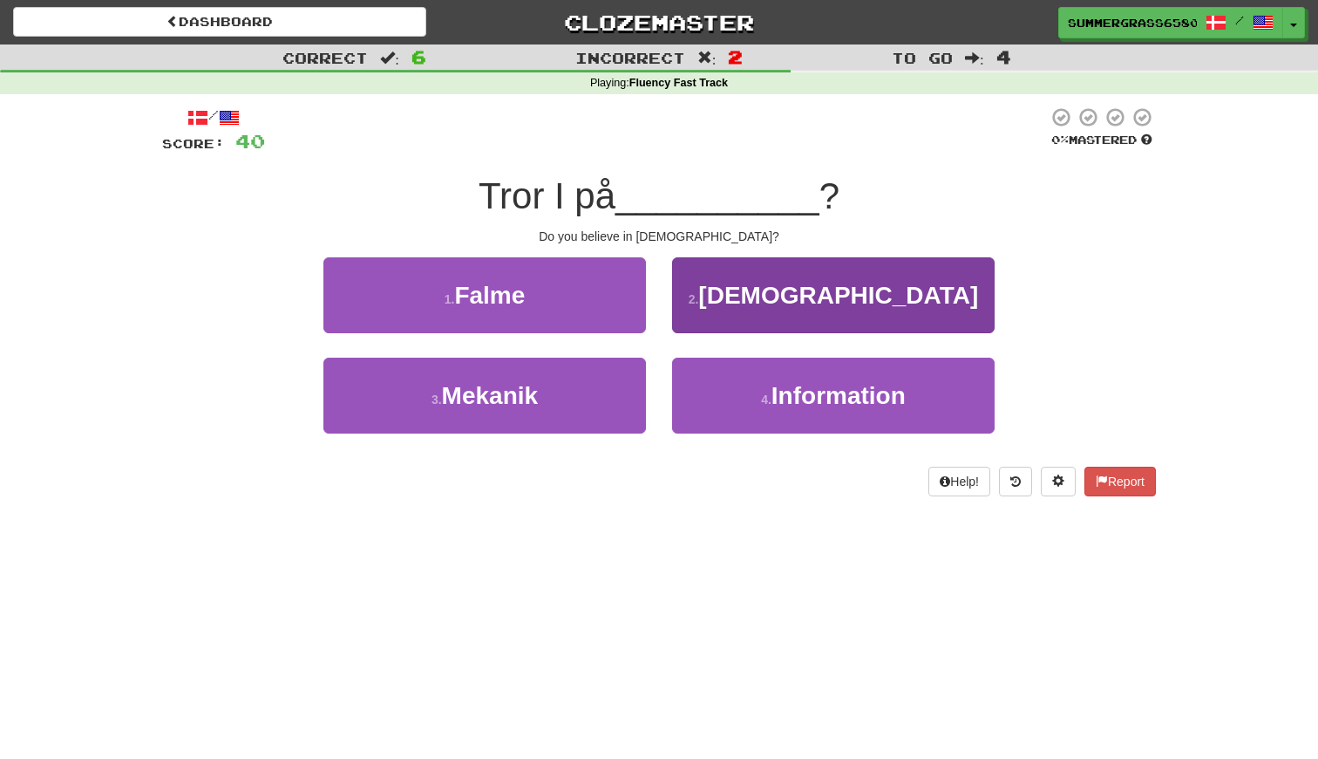
click at [752, 296] on button "2 . [DEMOGRAPHIC_DATA]" at bounding box center [833, 295] width 323 height 76
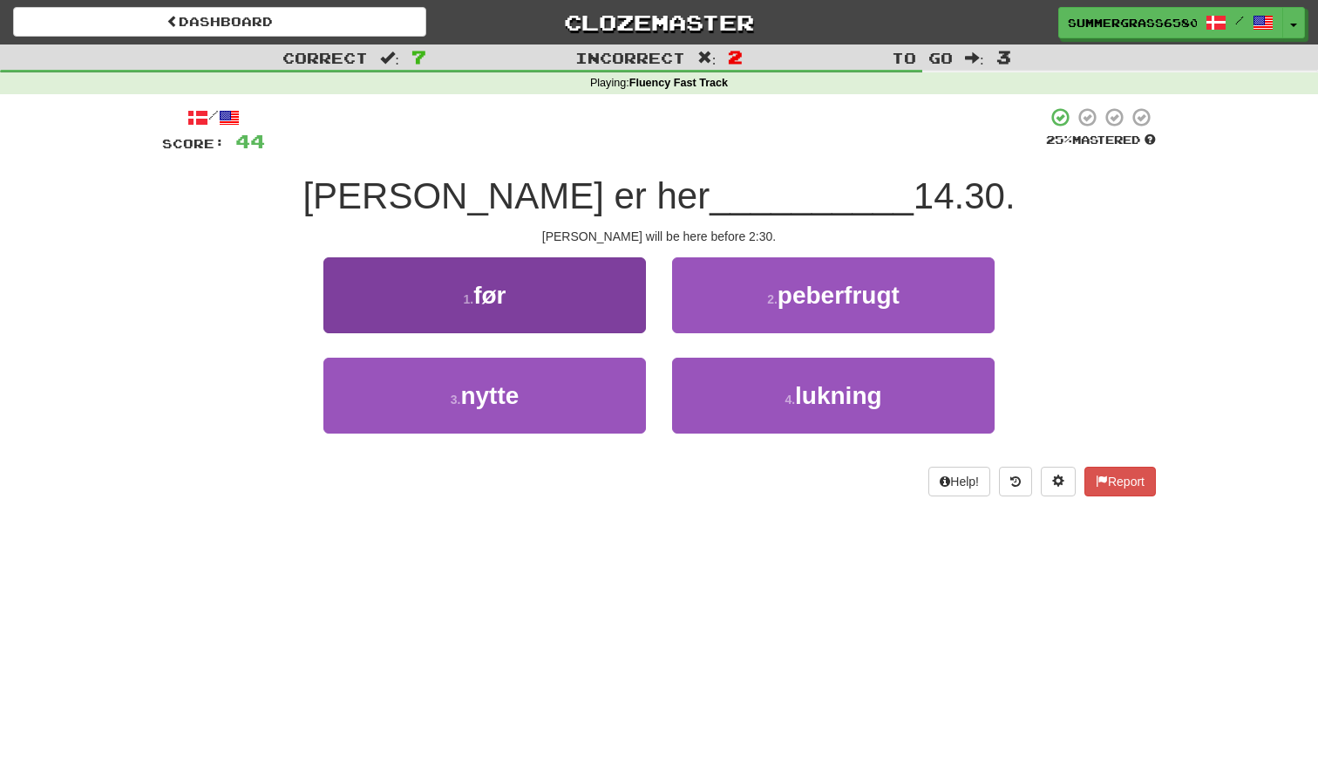
click at [565, 293] on button "1 . før" at bounding box center [484, 295] width 323 height 76
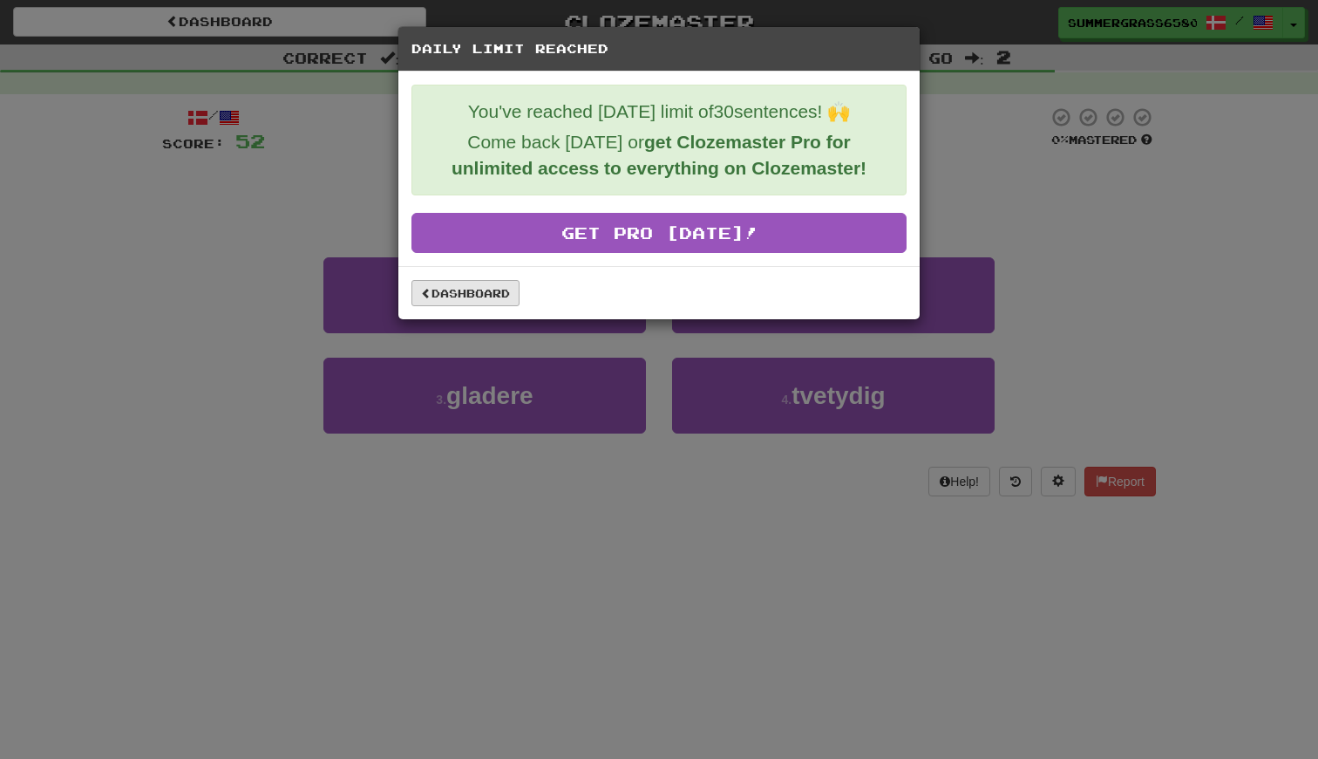
click at [454, 301] on link "Dashboard" at bounding box center [466, 293] width 108 height 26
